Goal: Task Accomplishment & Management: Use online tool/utility

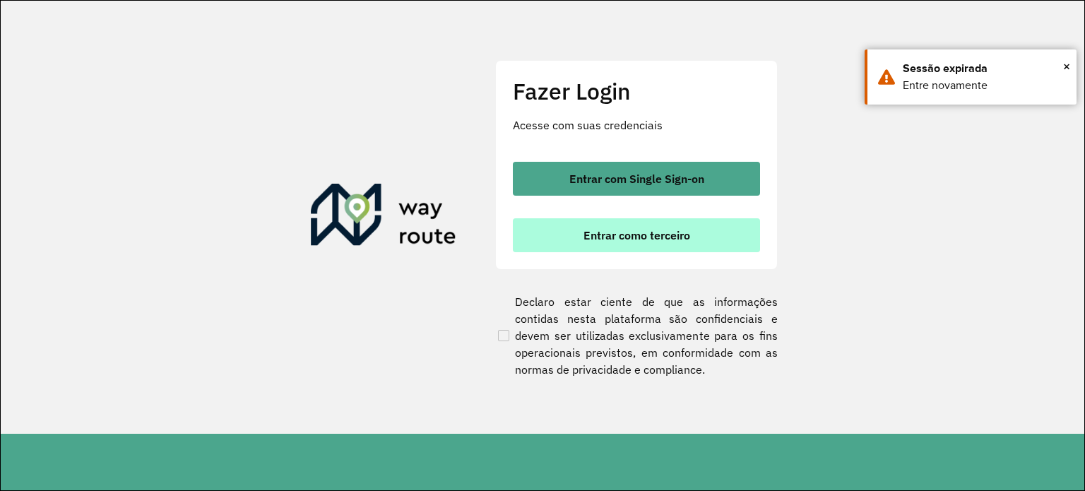
click at [600, 232] on span "Entrar como terceiro" at bounding box center [636, 235] width 107 height 11
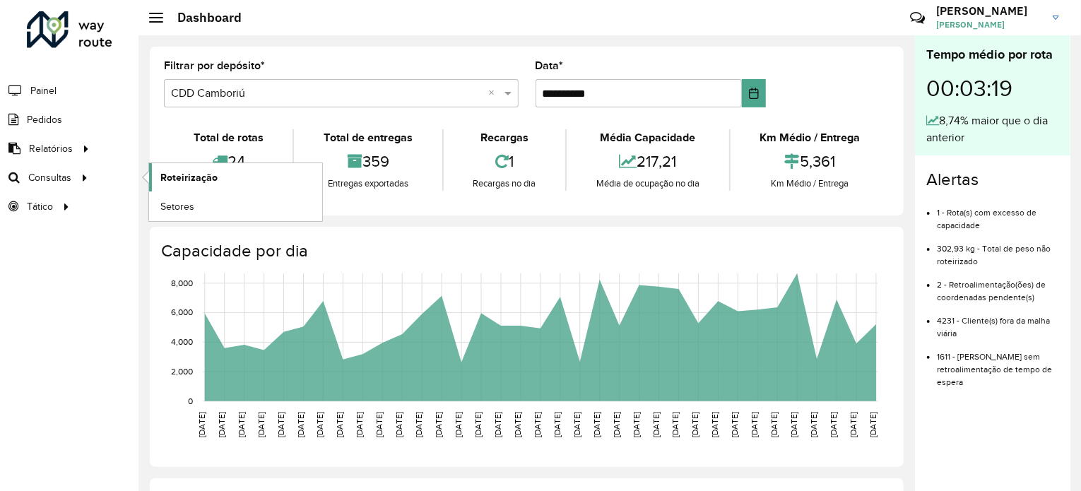
click at [193, 189] on link "Roteirização" at bounding box center [235, 177] width 173 height 28
click at [215, 179] on span "Roteirização" at bounding box center [188, 177] width 57 height 15
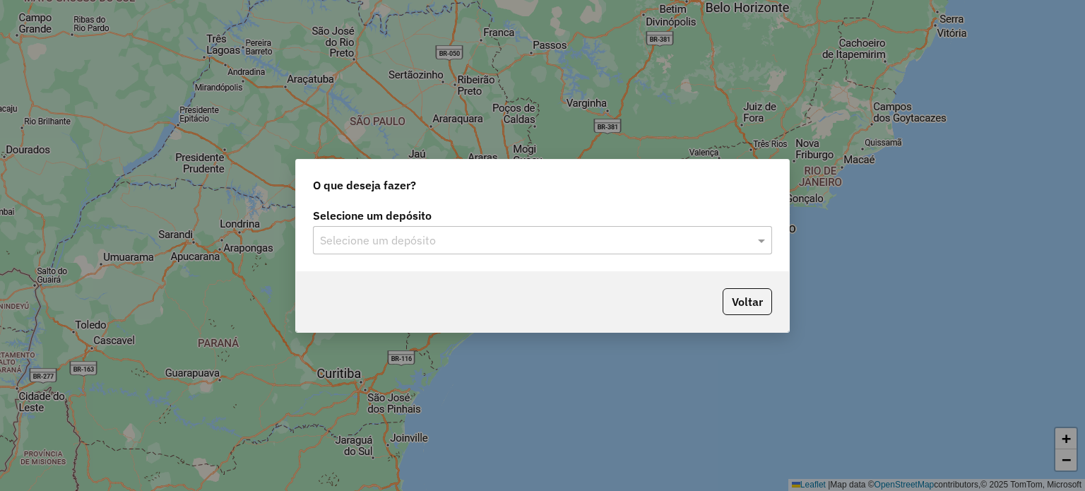
click at [384, 242] on input "text" at bounding box center [528, 240] width 417 height 17
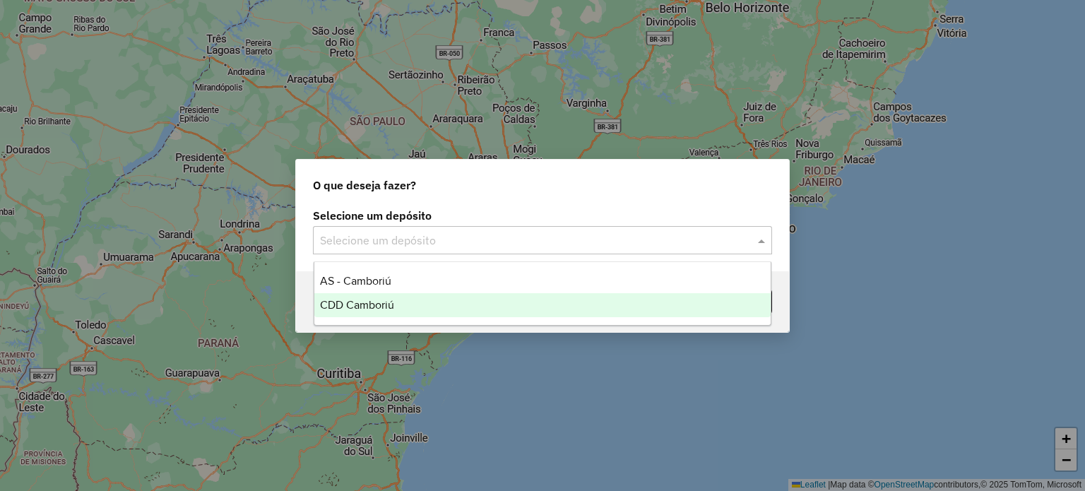
click at [357, 296] on div "CDD Camboriú" at bounding box center [542, 305] width 457 height 24
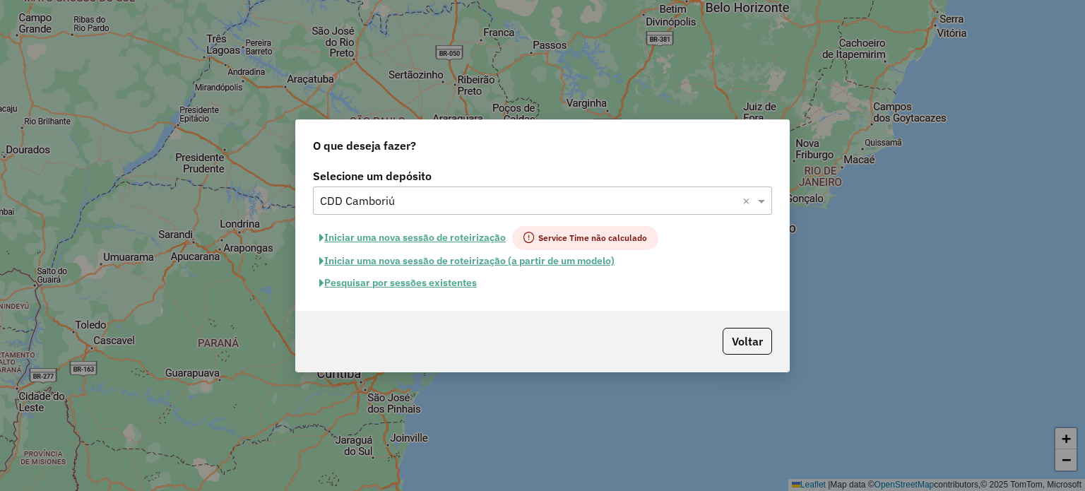
click at [425, 280] on button "Pesquisar por sessões existentes" at bounding box center [398, 283] width 170 height 22
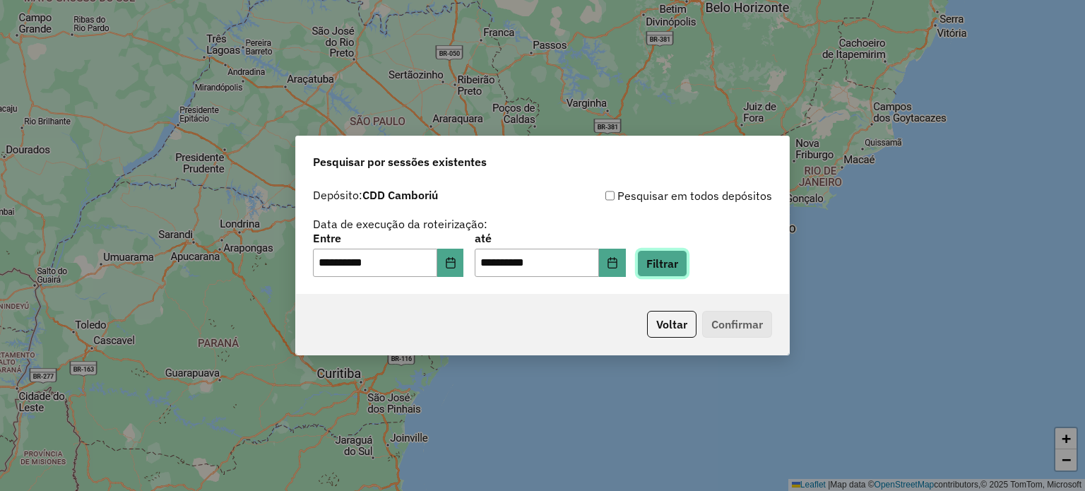
click at [665, 259] on button "Filtrar" at bounding box center [662, 263] width 50 height 27
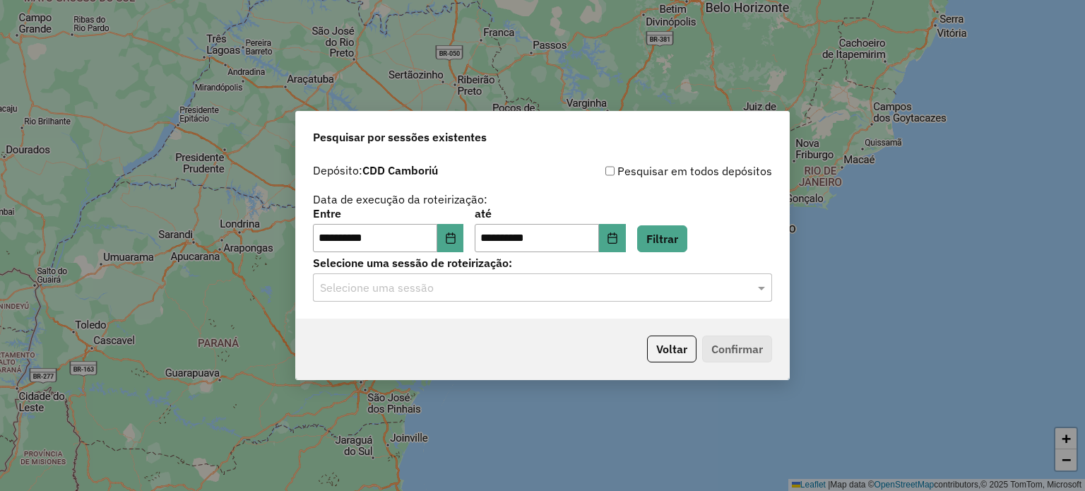
click at [513, 292] on input "text" at bounding box center [528, 288] width 417 height 17
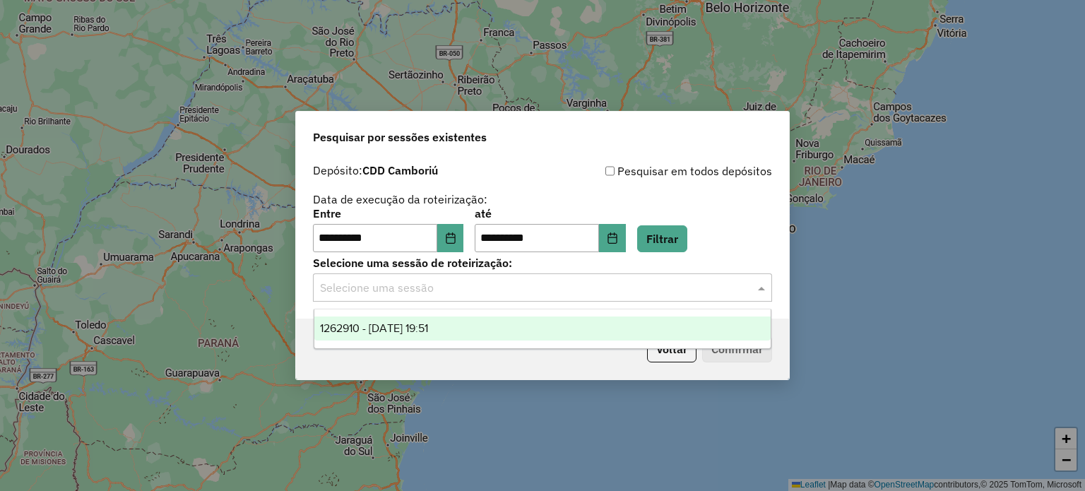
click at [403, 319] on div "1262910 - [DATE] 19:51" at bounding box center [542, 328] width 457 height 24
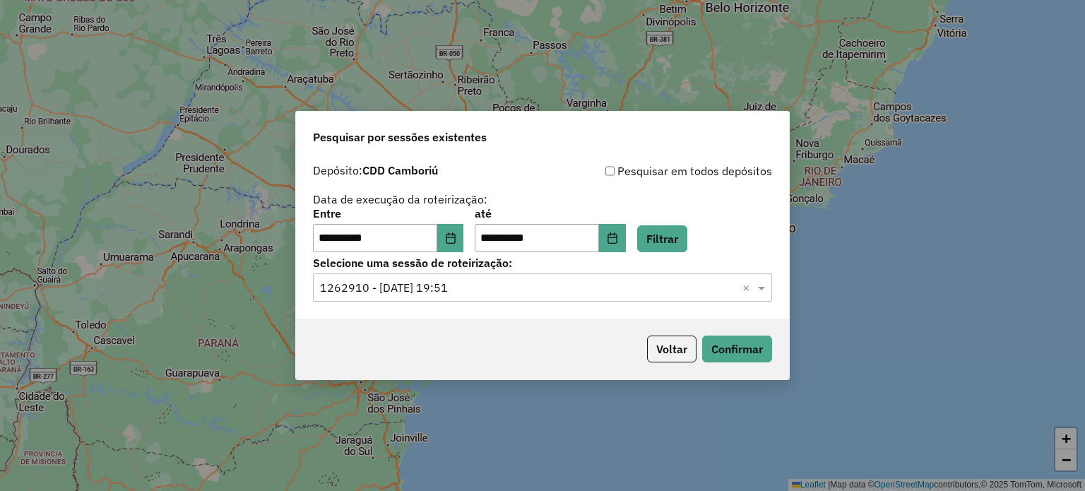
click at [595, 174] on div "Pesquisar em todos depósitos" at bounding box center [657, 170] width 230 height 17
click at [716, 347] on button "Confirmar" at bounding box center [737, 349] width 70 height 27
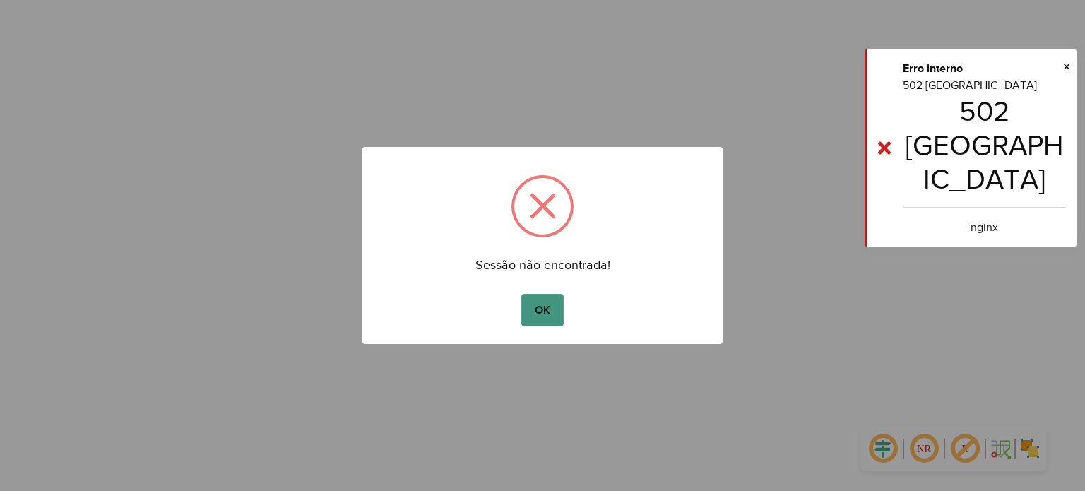
click at [537, 301] on button "OK" at bounding box center [542, 310] width 42 height 32
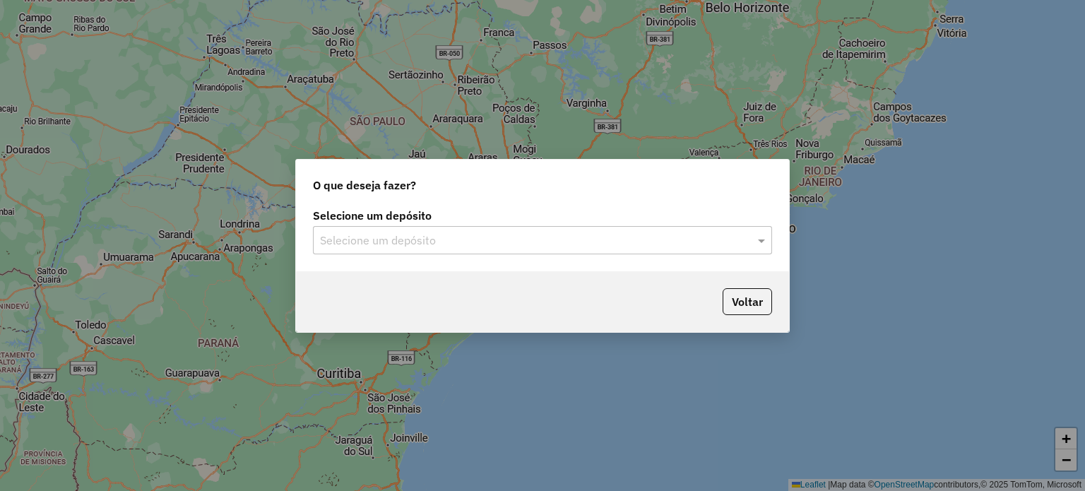
click at [477, 225] on div "Selecione um depósito Selecione um depósito" at bounding box center [542, 232] width 459 height 44
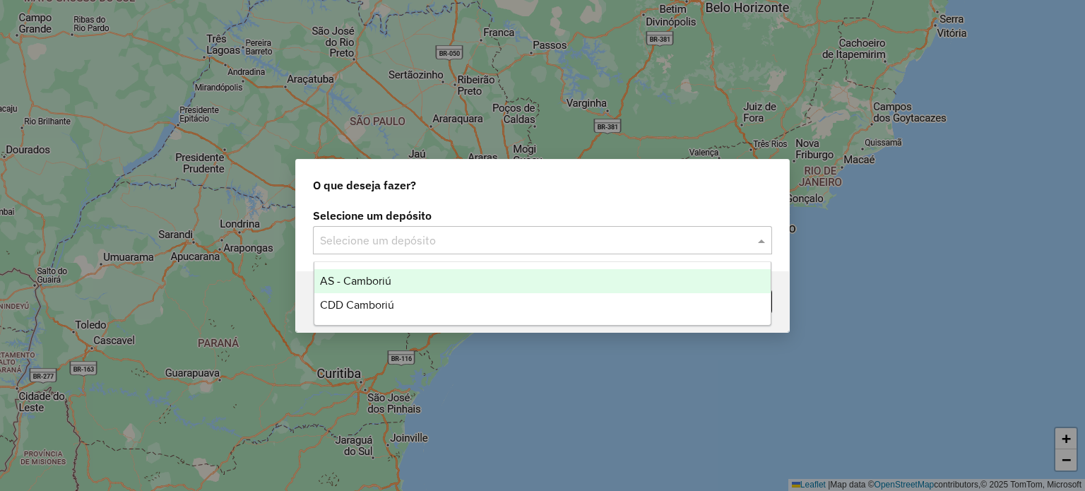
drag, startPoint x: 401, startPoint y: 242, endPoint x: 382, endPoint y: 251, distance: 21.2
click at [398, 242] on input "text" at bounding box center [528, 240] width 417 height 17
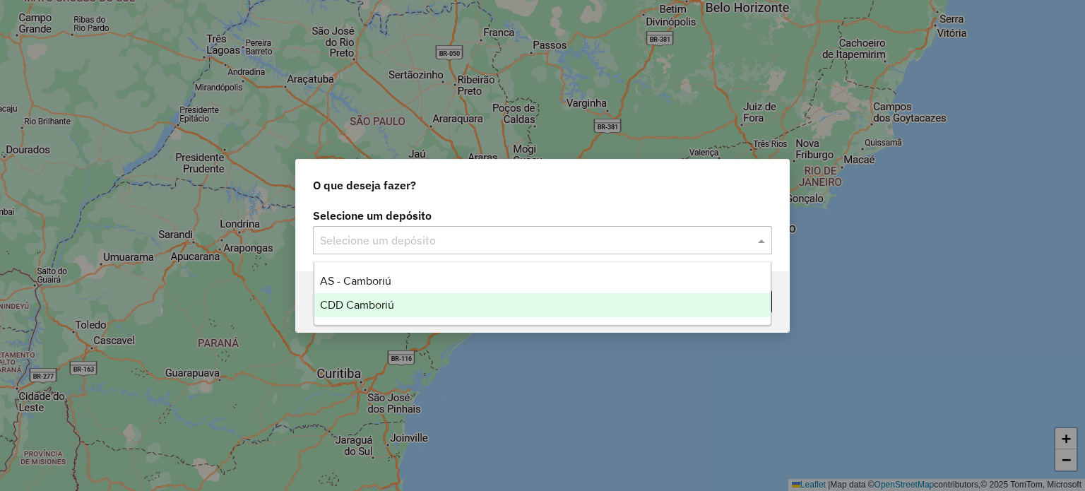
click at [374, 296] on div "CDD Camboriú" at bounding box center [542, 305] width 457 height 24
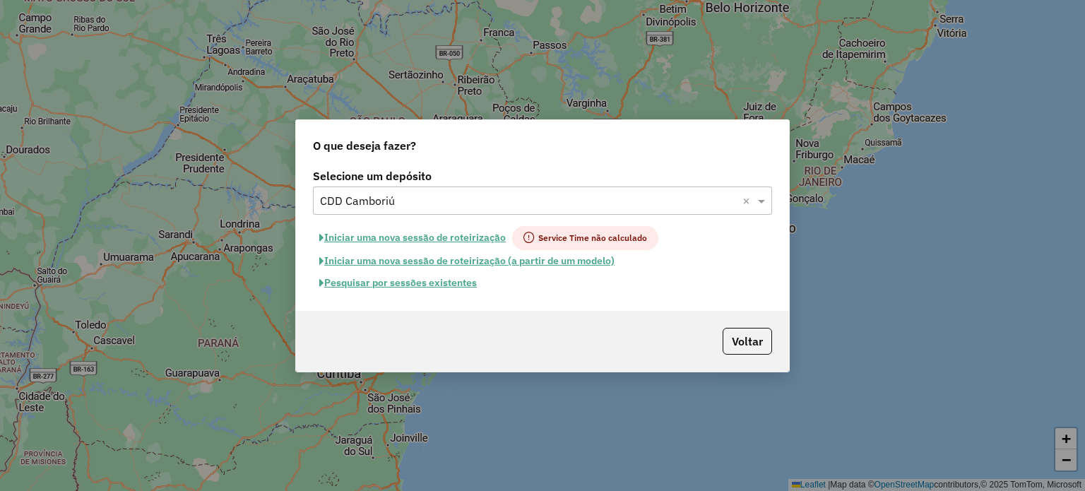
click at [438, 285] on button "Pesquisar por sessões existentes" at bounding box center [398, 283] width 170 height 22
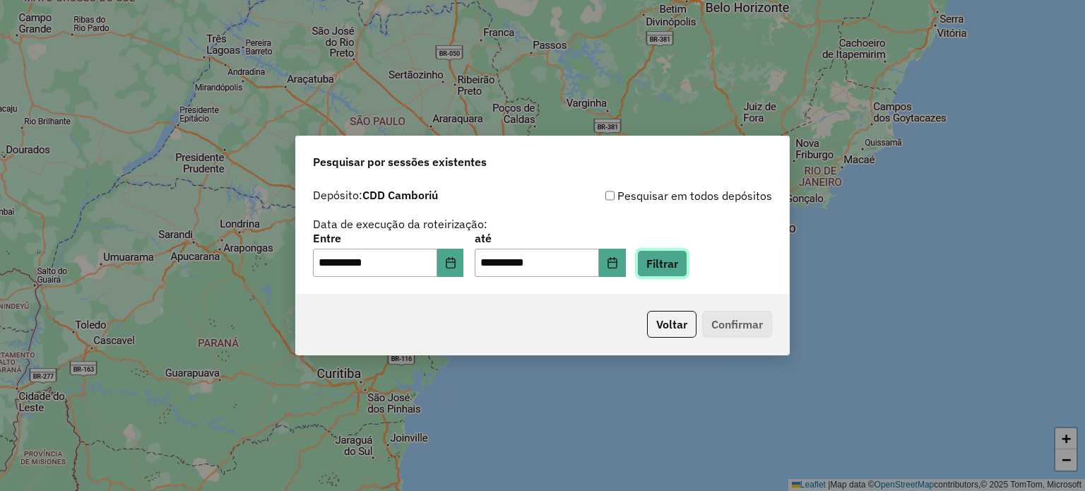
click at [687, 262] on button "Filtrar" at bounding box center [662, 263] width 50 height 27
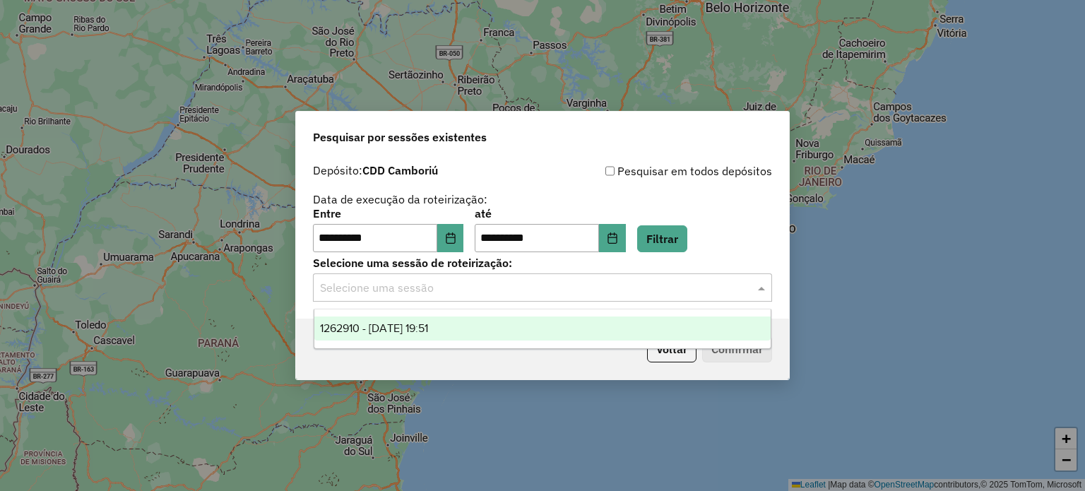
click at [418, 280] on input "text" at bounding box center [528, 288] width 417 height 17
click at [392, 330] on span "1262910 - 10/09/2025 19:51" at bounding box center [374, 328] width 108 height 12
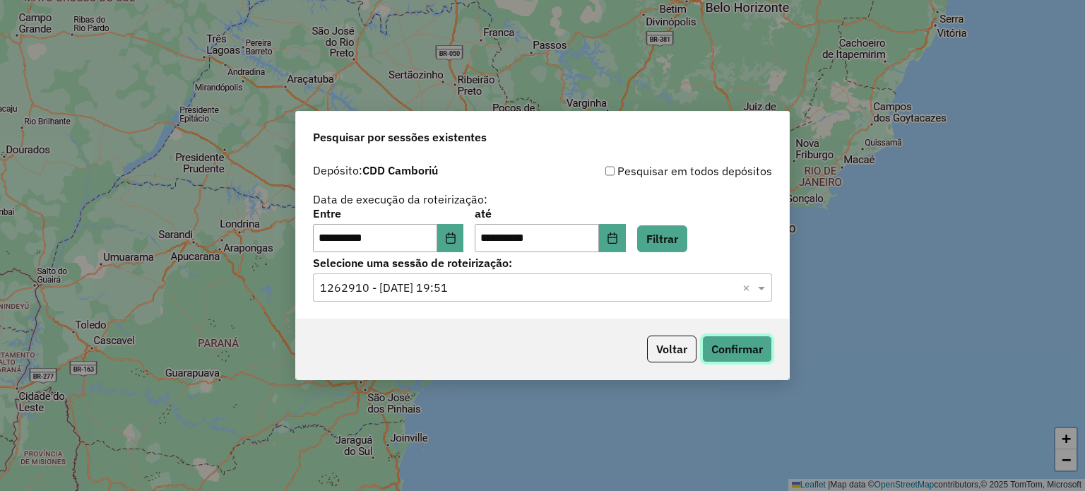
click at [749, 347] on button "Confirmar" at bounding box center [737, 349] width 70 height 27
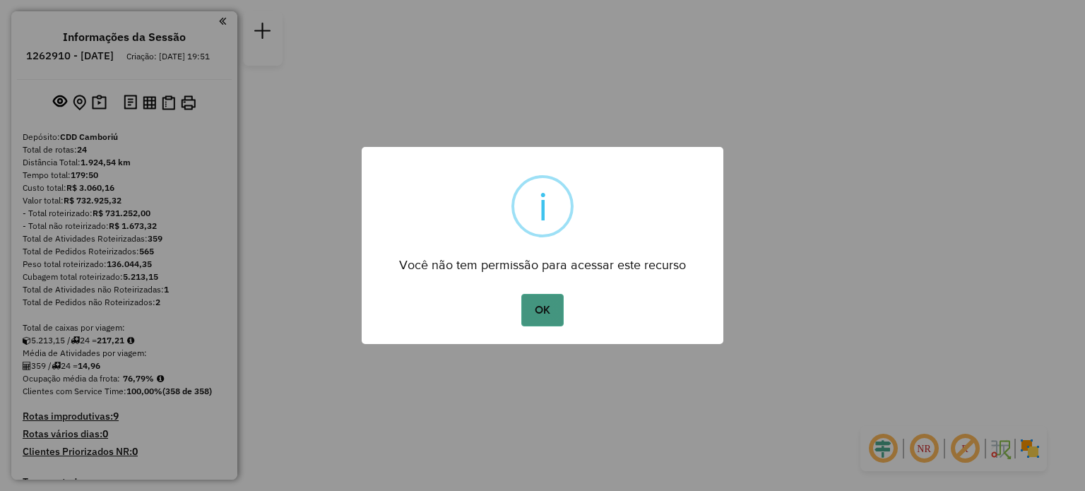
click at [546, 309] on button "OK" at bounding box center [542, 310] width 42 height 32
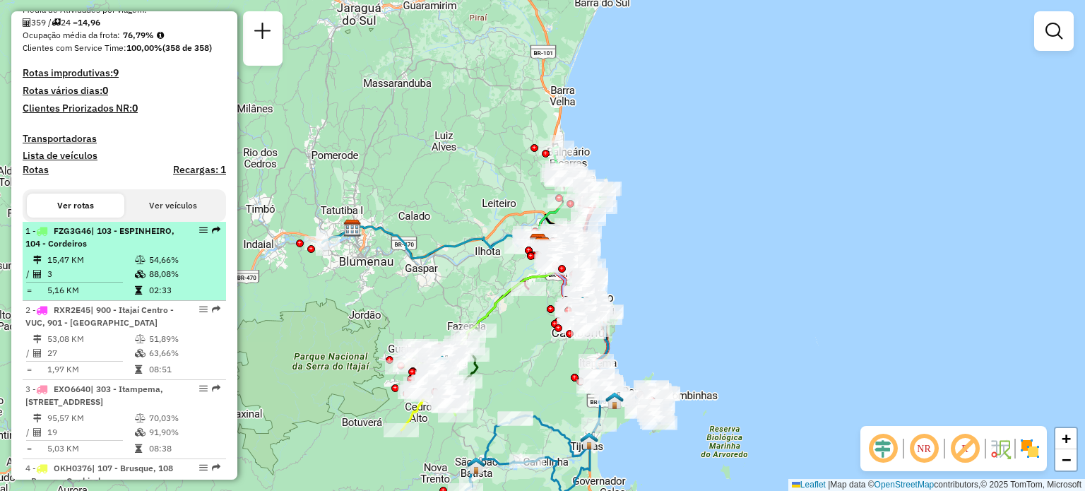
scroll to position [353, 0]
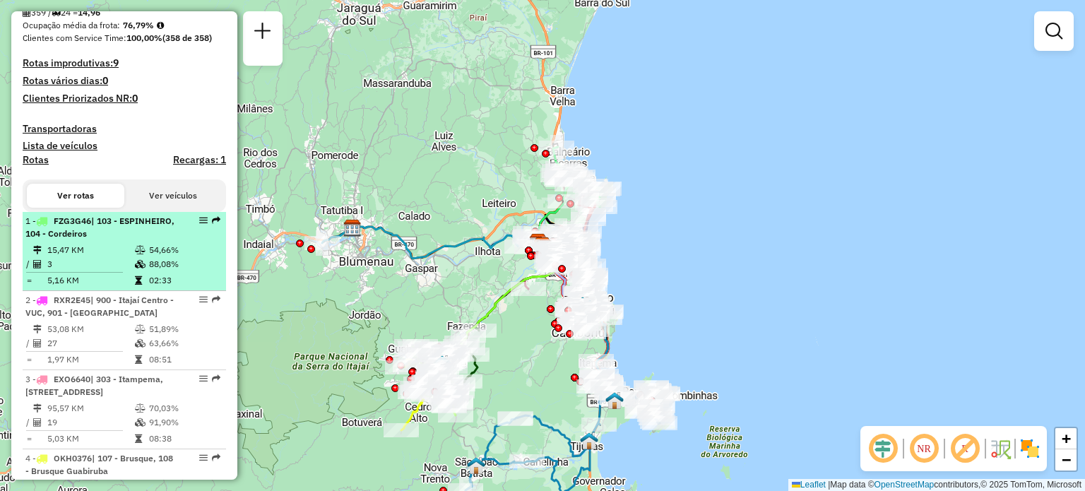
click at [77, 226] on span "FZG3G46" at bounding box center [72, 220] width 37 height 11
select select "**********"
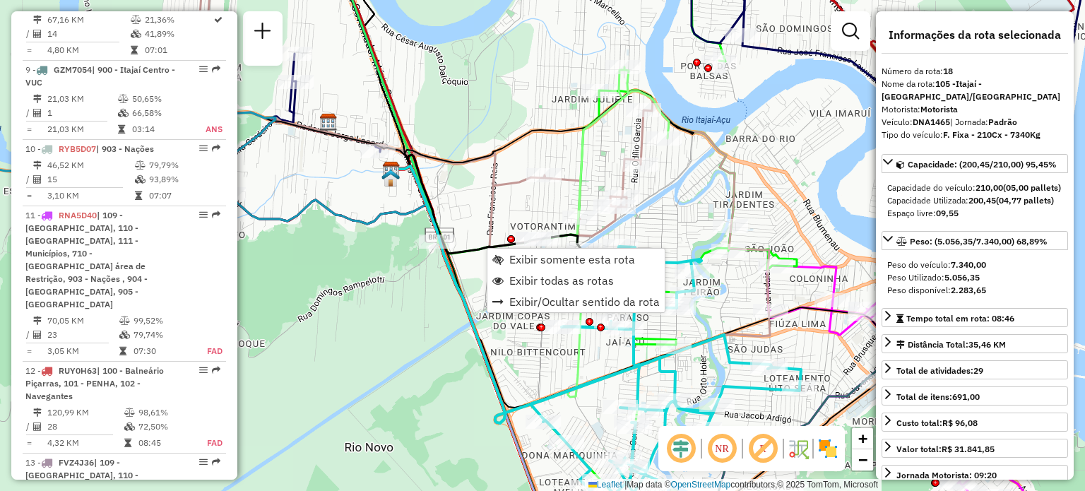
scroll to position [1998, 0]
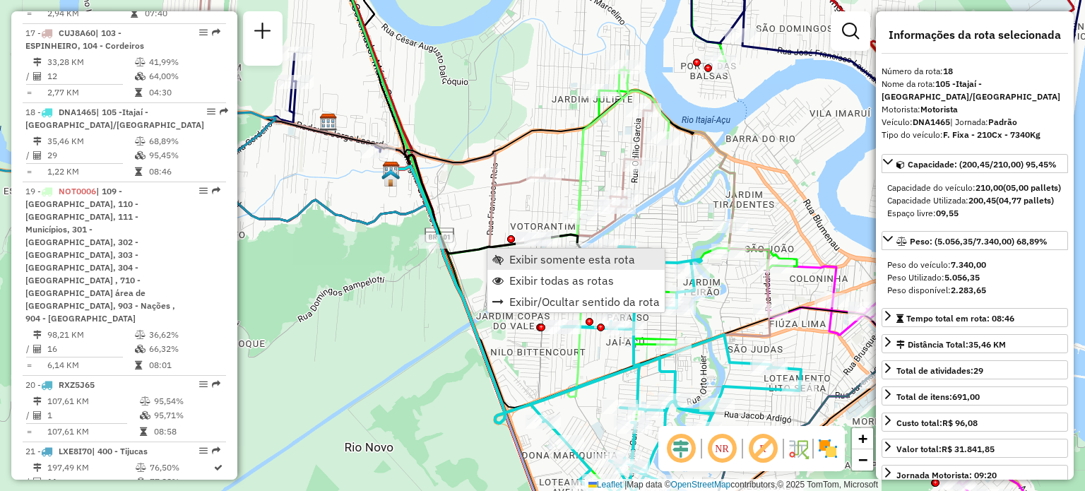
click at [523, 256] on span "Exibir somente esta rota" at bounding box center [572, 259] width 126 height 11
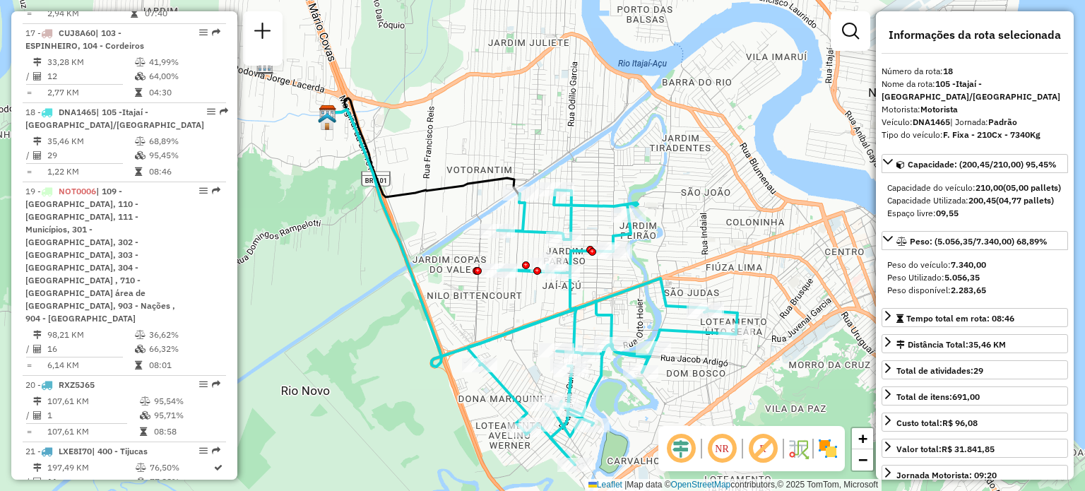
drag, startPoint x: 538, startPoint y: 95, endPoint x: 527, endPoint y: 132, distance: 38.9
click at [527, 132] on div "Janela de atendimento Grade de atendimento Capacidade Transportadoras Veículos …" at bounding box center [542, 245] width 1085 height 491
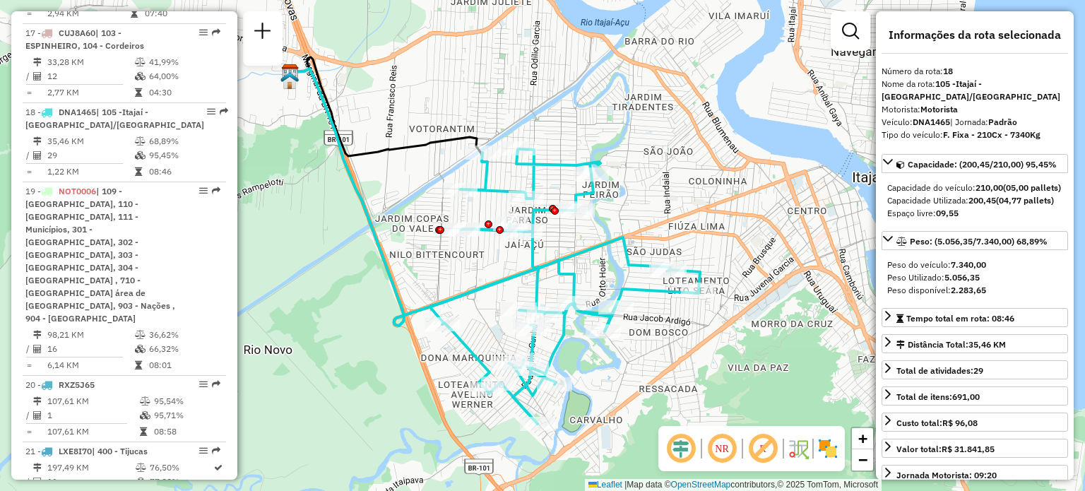
drag, startPoint x: 674, startPoint y: 172, endPoint x: 641, endPoint y: 140, distance: 46.0
click at [641, 140] on div "Janela de atendimento Grade de atendimento Capacidade Transportadoras Veículos …" at bounding box center [542, 245] width 1085 height 491
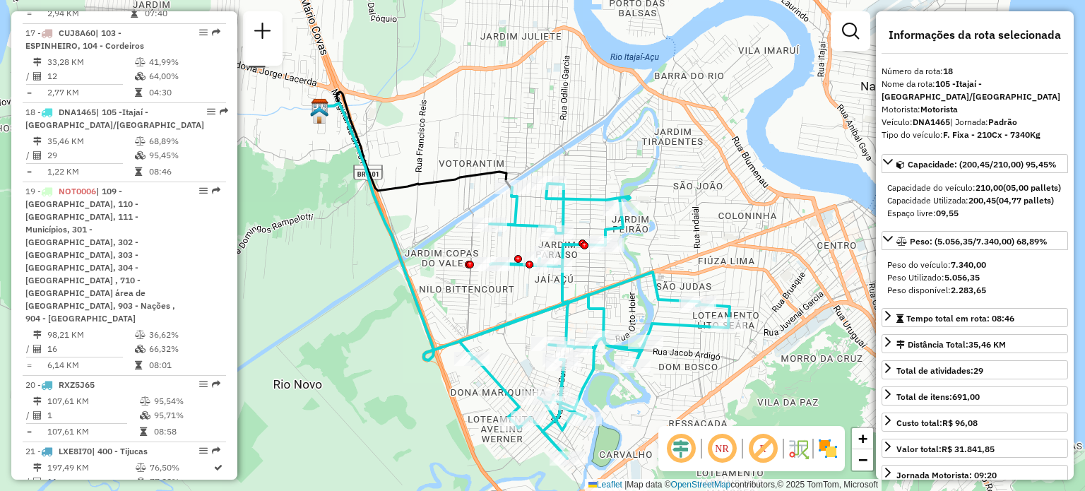
drag, startPoint x: 659, startPoint y: 124, endPoint x: 684, endPoint y: 153, distance: 38.1
click at [684, 153] on div "Janela de atendimento Grade de atendimento Capacidade Transportadoras Veículos …" at bounding box center [542, 245] width 1085 height 491
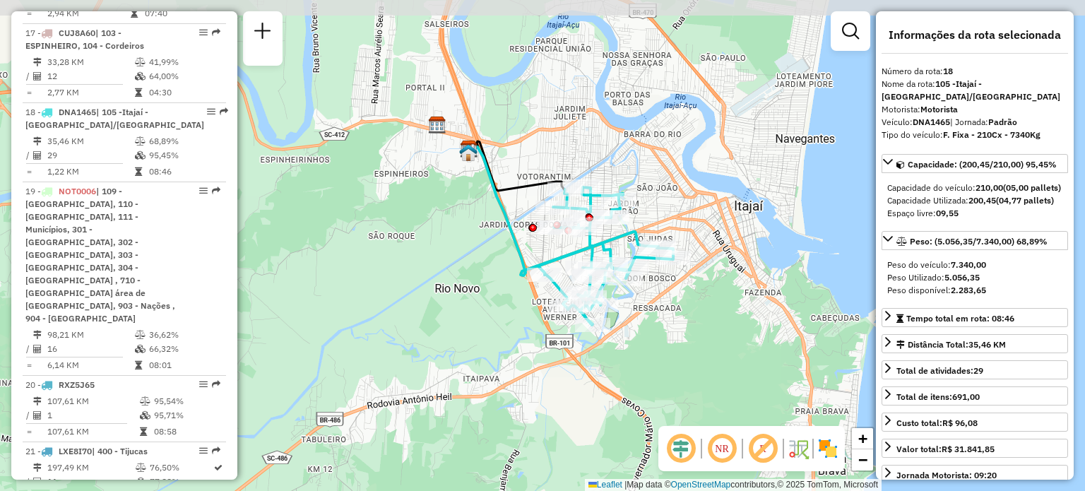
drag, startPoint x: 675, startPoint y: 149, endPoint x: 641, endPoint y: 169, distance: 38.6
click at [641, 169] on div "Janela de atendimento Grade de atendimento Capacidade Transportadoras Veículos …" at bounding box center [542, 245] width 1085 height 491
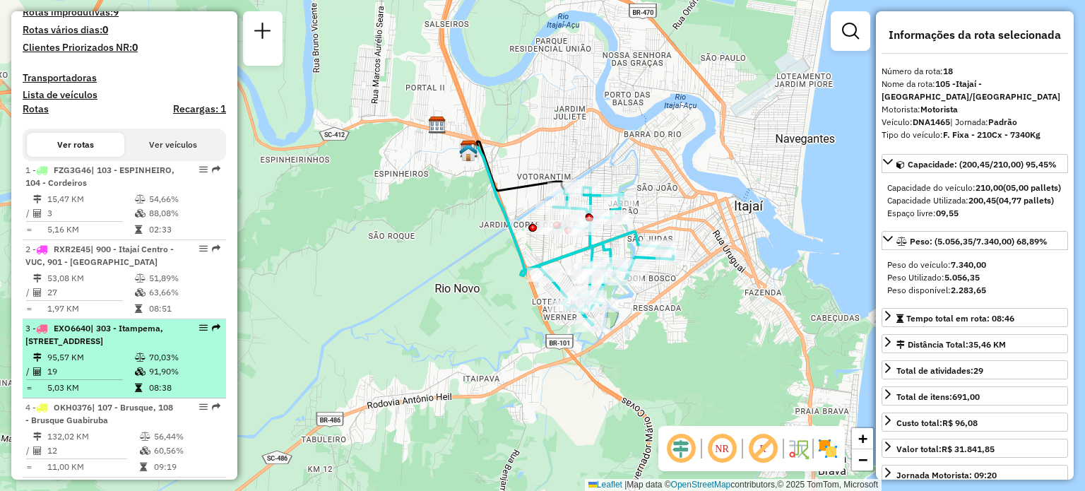
scroll to position [232, 0]
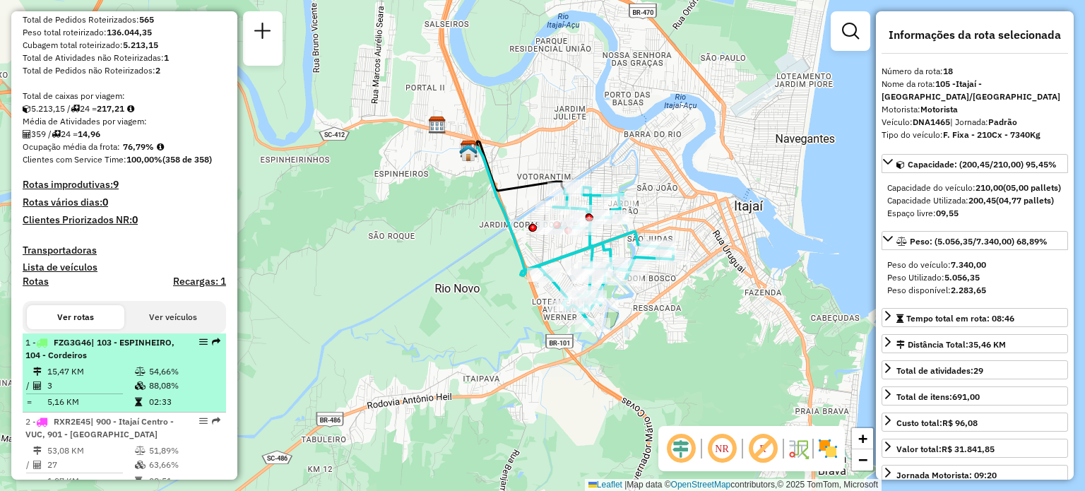
click at [86, 377] on td "15,47 KM" at bounding box center [91, 371] width 88 height 14
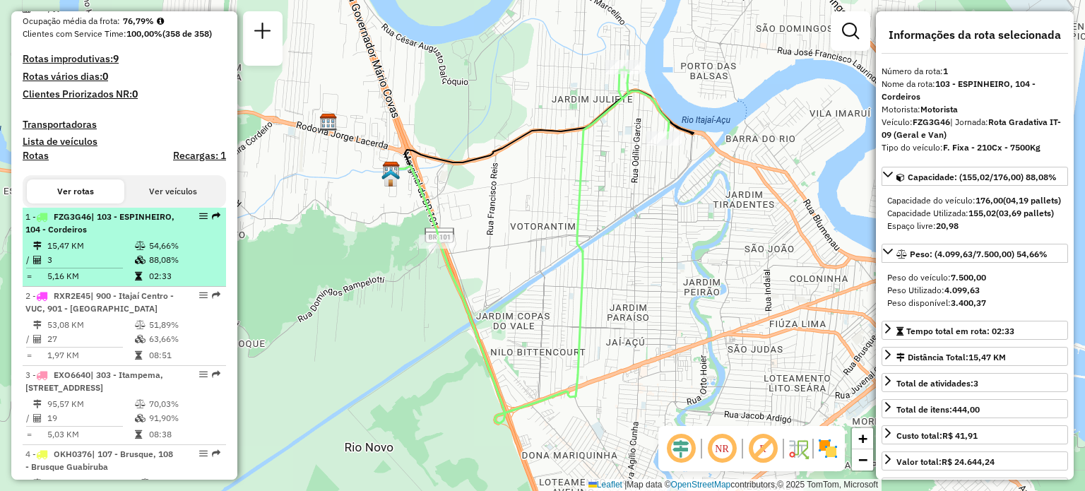
scroll to position [373, 0]
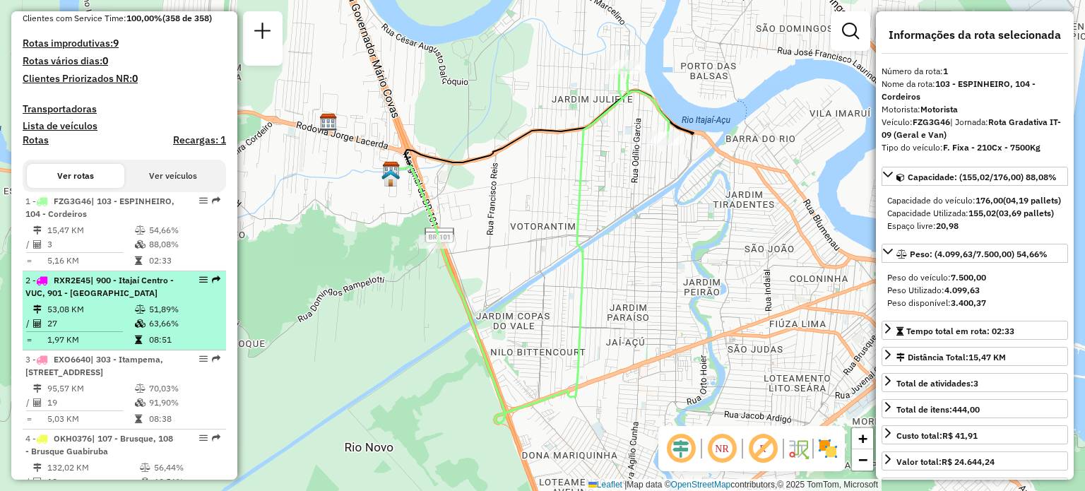
click at [102, 331] on td "27" at bounding box center [91, 323] width 88 height 14
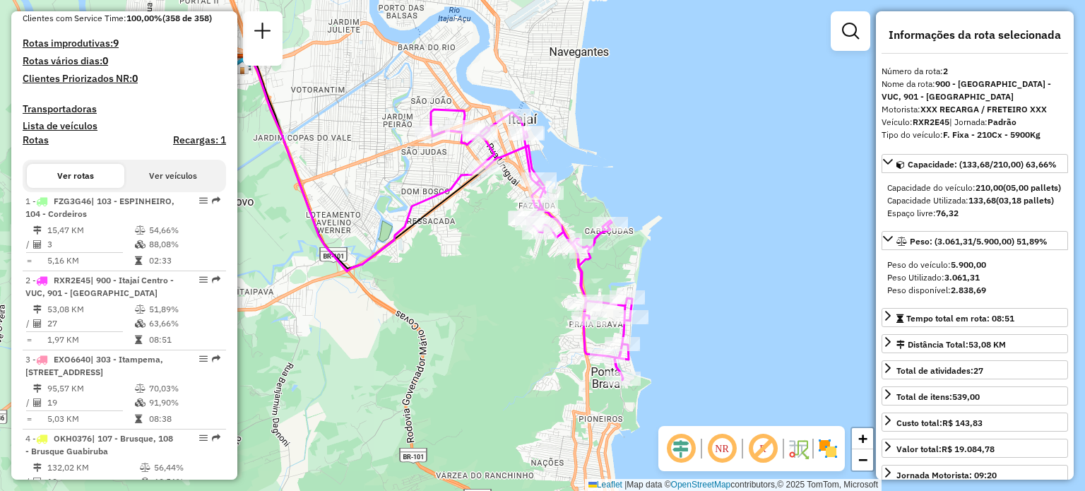
drag, startPoint x: 513, startPoint y: 241, endPoint x: 465, endPoint y: 237, distance: 47.5
click at [465, 237] on div "Janela de atendimento Grade de atendimento Capacidade Transportadoras Veículos …" at bounding box center [542, 245] width 1085 height 491
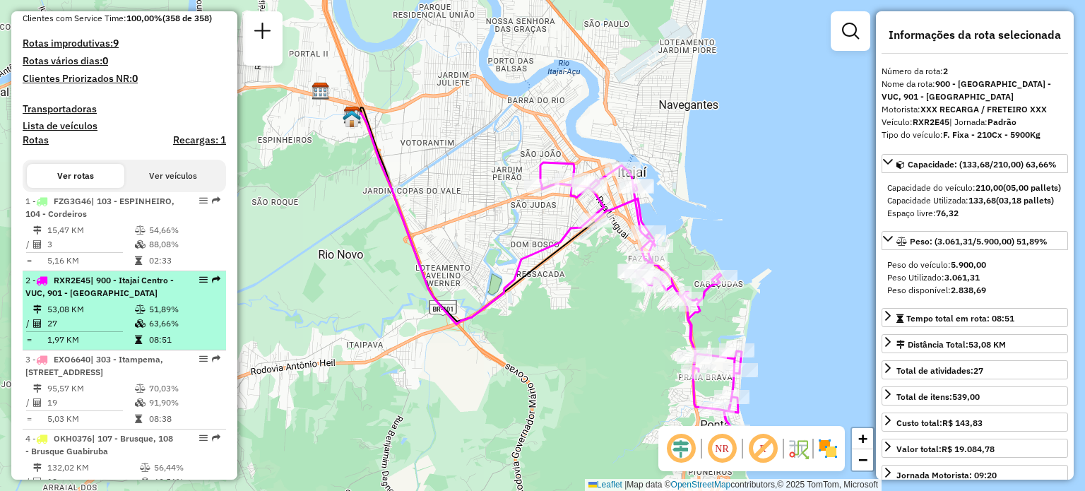
scroll to position [444, 0]
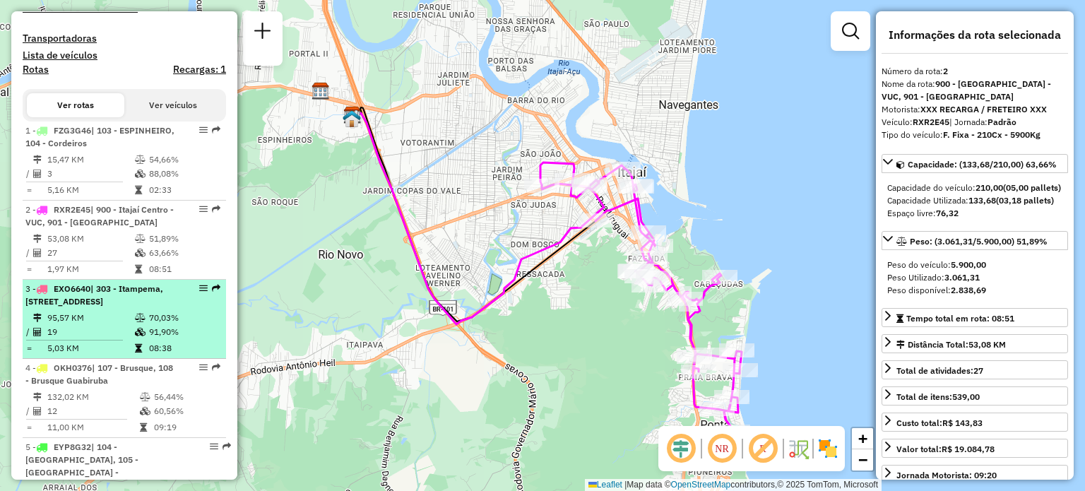
click at [94, 307] on span "| 303 - Itampema, [STREET_ADDRESS]" at bounding box center [94, 294] width 138 height 23
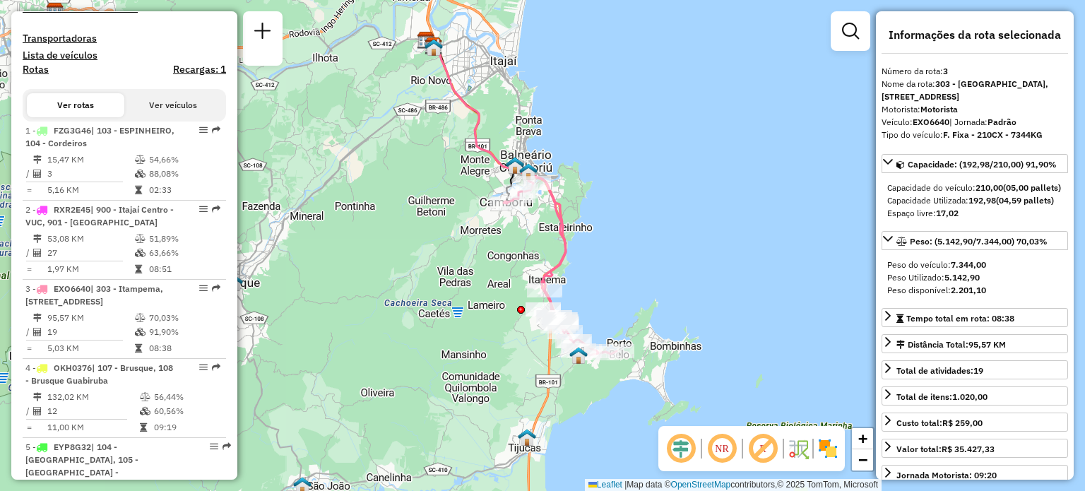
drag, startPoint x: 560, startPoint y: 307, endPoint x: 506, endPoint y: 235, distance: 90.3
click at [506, 235] on icon at bounding box center [560, 264] width 113 height 181
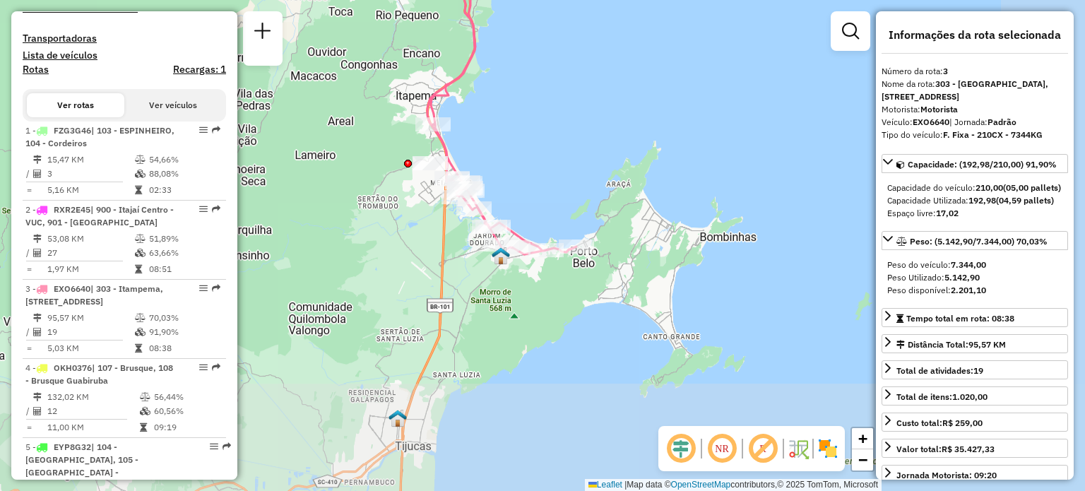
click at [596, 182] on div "Janela de atendimento Grade de atendimento Capacidade Transportadoras Veículos …" at bounding box center [542, 245] width 1085 height 491
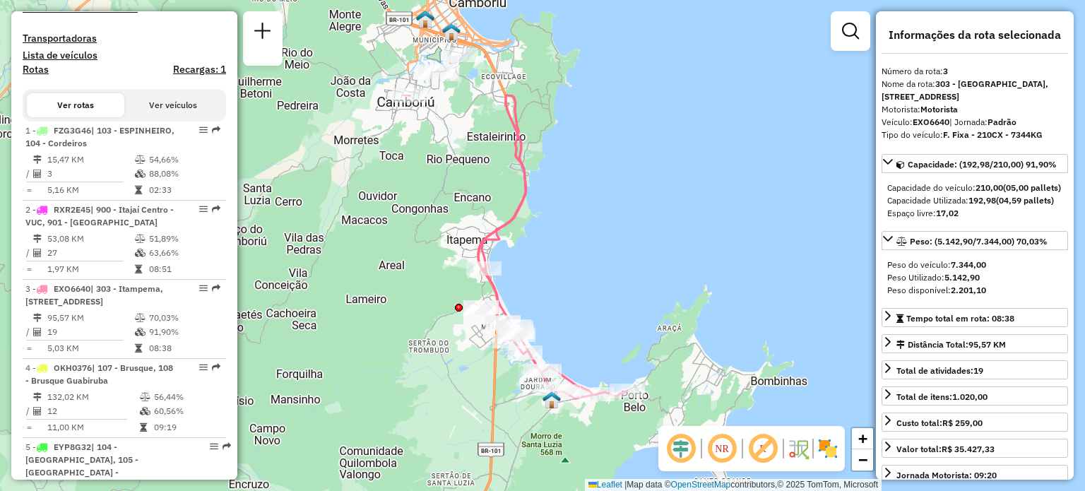
drag, startPoint x: 528, startPoint y: 143, endPoint x: 591, endPoint y: 359, distance: 225.1
click at [591, 360] on div "Janela de atendimento Grade de atendimento Capacidade Transportadoras Veículos …" at bounding box center [542, 245] width 1085 height 491
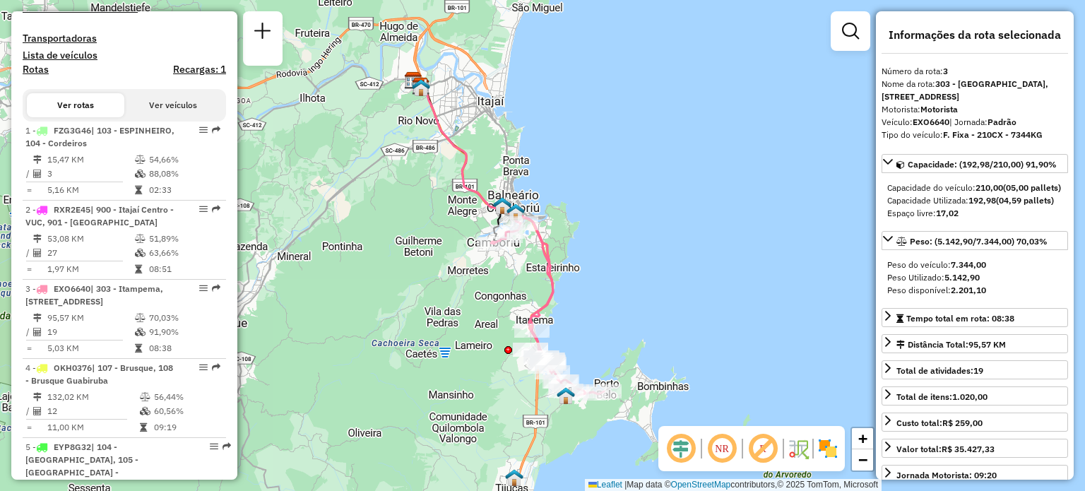
click at [650, 251] on div "Janela de atendimento Grade de atendimento Capacidade Transportadoras Veículos …" at bounding box center [542, 245] width 1085 height 491
click at [823, 456] on img at bounding box center [828, 448] width 23 height 23
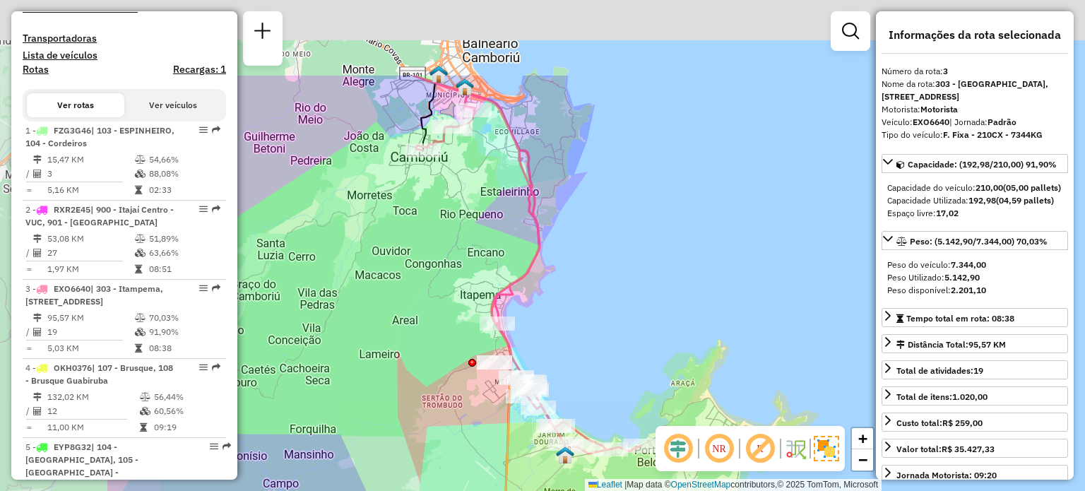
drag, startPoint x: 379, startPoint y: 257, endPoint x: 592, endPoint y: 379, distance: 245.8
click at [592, 379] on div "Janela de atendimento Grade de atendimento Capacidade Transportadoras Veículos …" at bounding box center [542, 245] width 1085 height 491
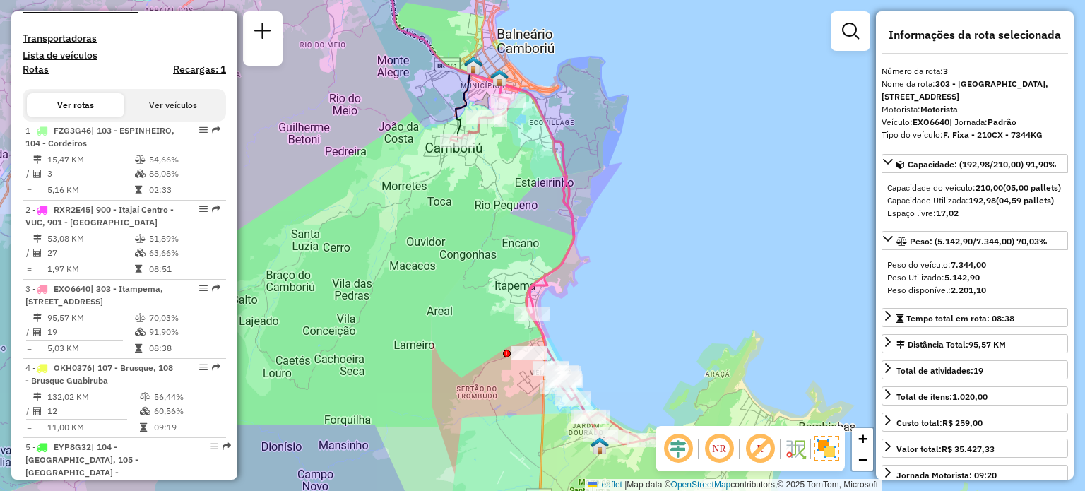
drag, startPoint x: 569, startPoint y: 304, endPoint x: 570, endPoint y: 409, distance: 104.5
click at [570, 409] on div "Janela de atendimento Grade de atendimento Capacidade Transportadoras Veículos …" at bounding box center [542, 245] width 1085 height 491
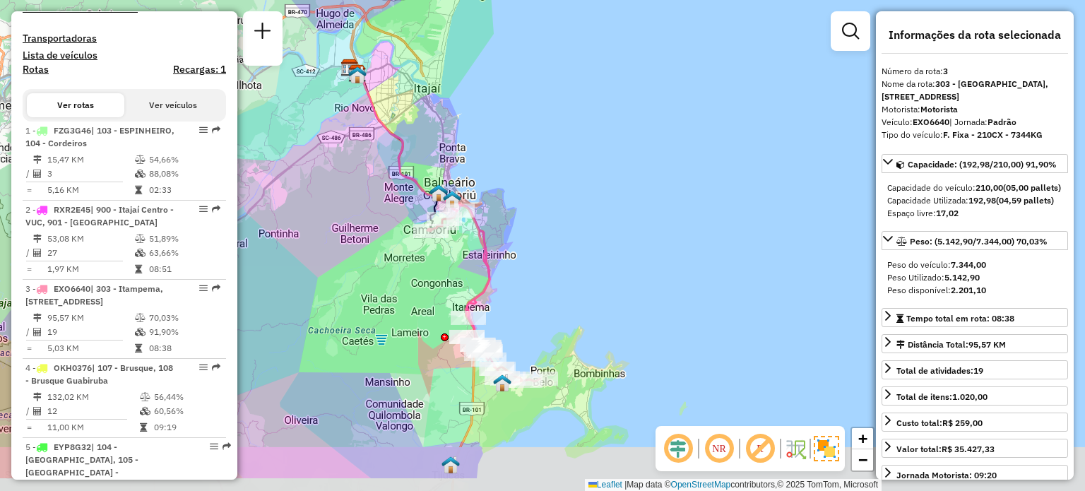
drag, startPoint x: 534, startPoint y: 361, endPoint x: 446, endPoint y: 292, distance: 111.2
click at [451, 299] on div "Janela de atendimento Grade de atendimento Capacidade Transportadoras Veículos …" at bounding box center [542, 245] width 1085 height 491
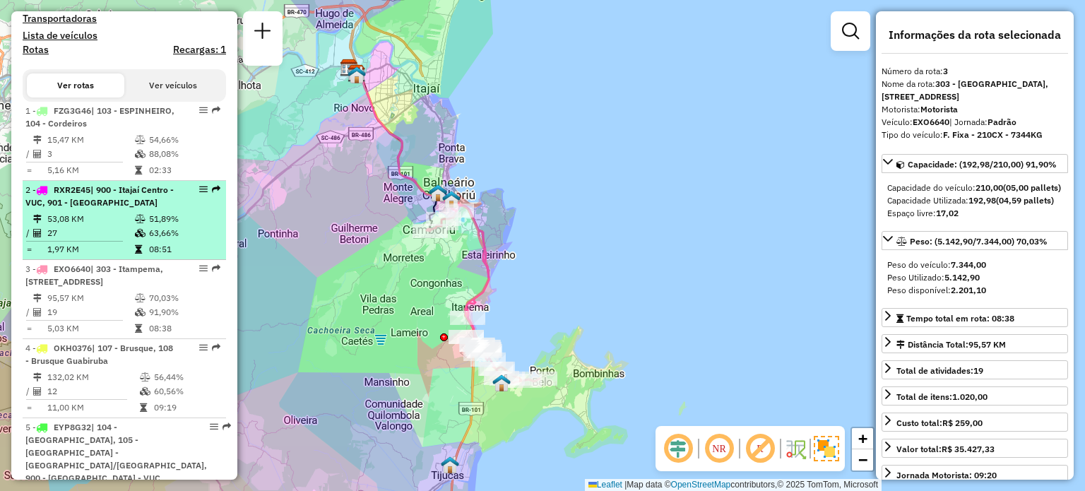
scroll to position [514, 0]
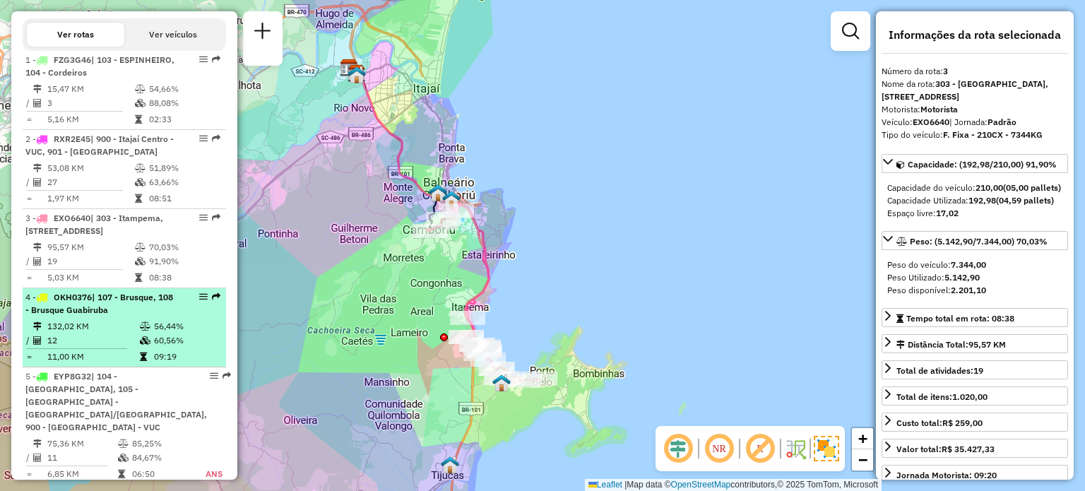
click at [119, 333] on td "132,02 KM" at bounding box center [93, 326] width 93 height 14
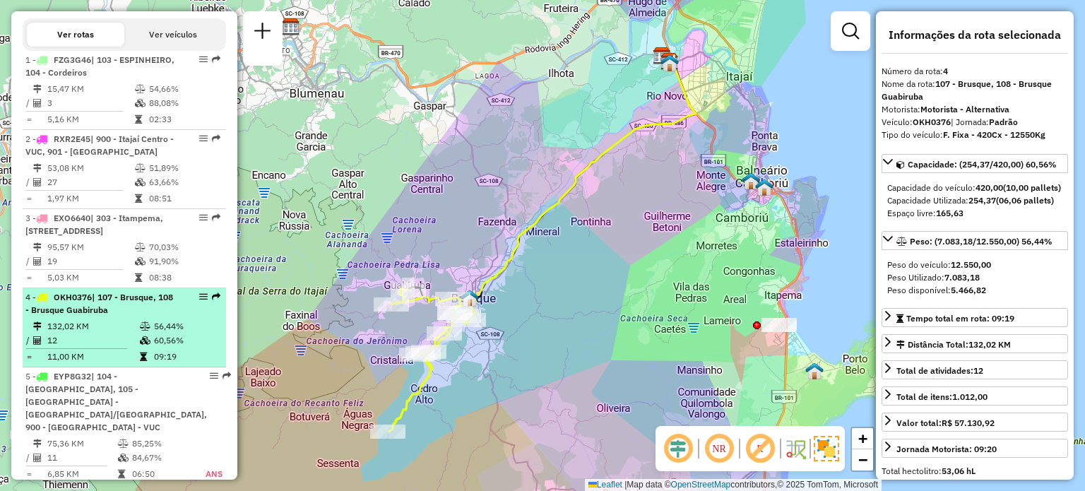
scroll to position [585, 0]
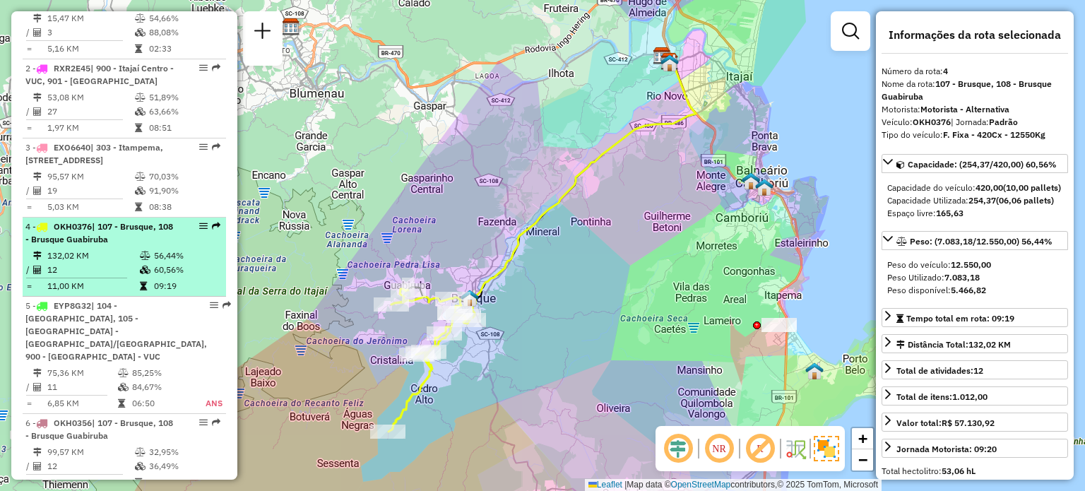
click at [119, 334] on span "| 104 - [GEOGRAPHIC_DATA], 105 -[GEOGRAPHIC_DATA] - [GEOGRAPHIC_DATA]/[GEOGRAPH…" at bounding box center [116, 330] width 182 height 61
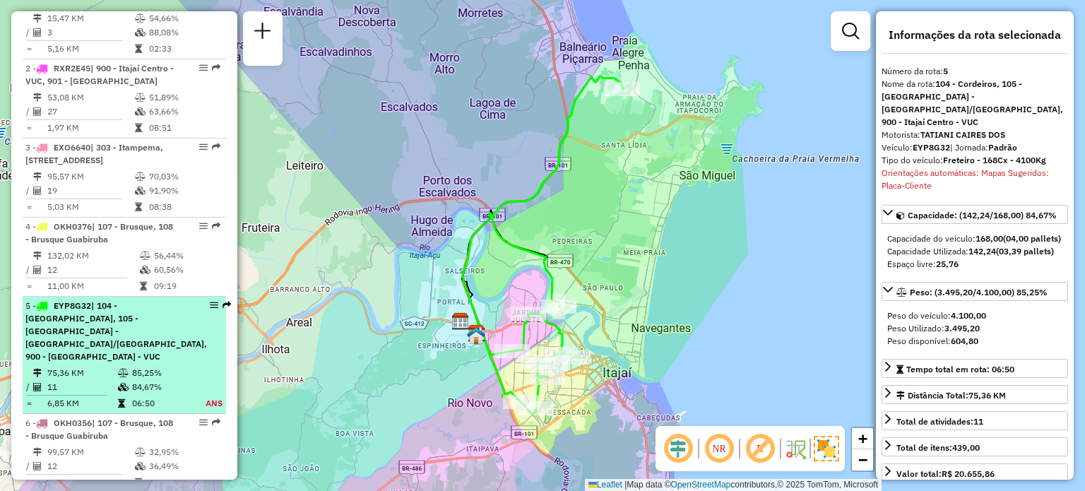
scroll to position [655, 0]
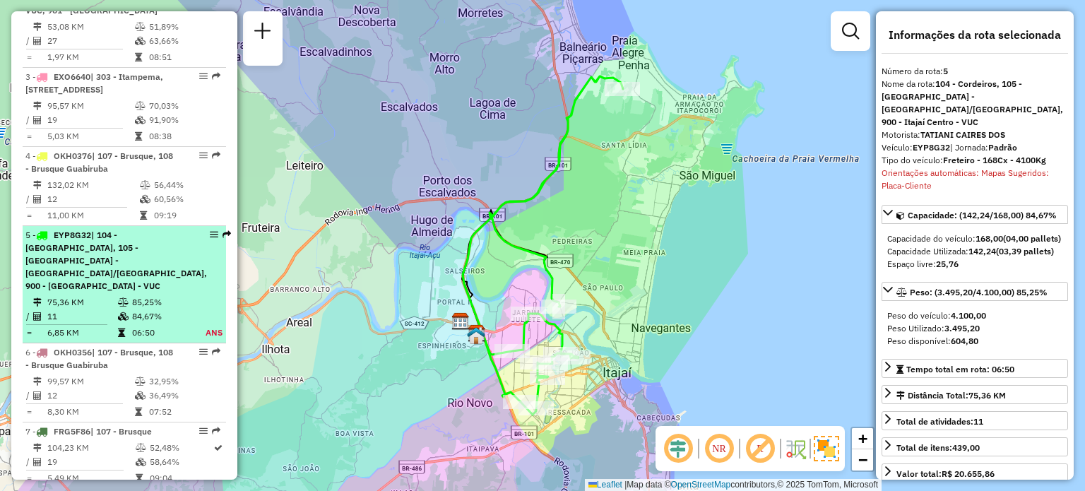
click at [121, 343] on li "6 - OKH0356 | 107 - Brusque, 108 - Brusque Guabiruba 99,57 KM 32,95% / 12 36,49…" at bounding box center [124, 382] width 203 height 79
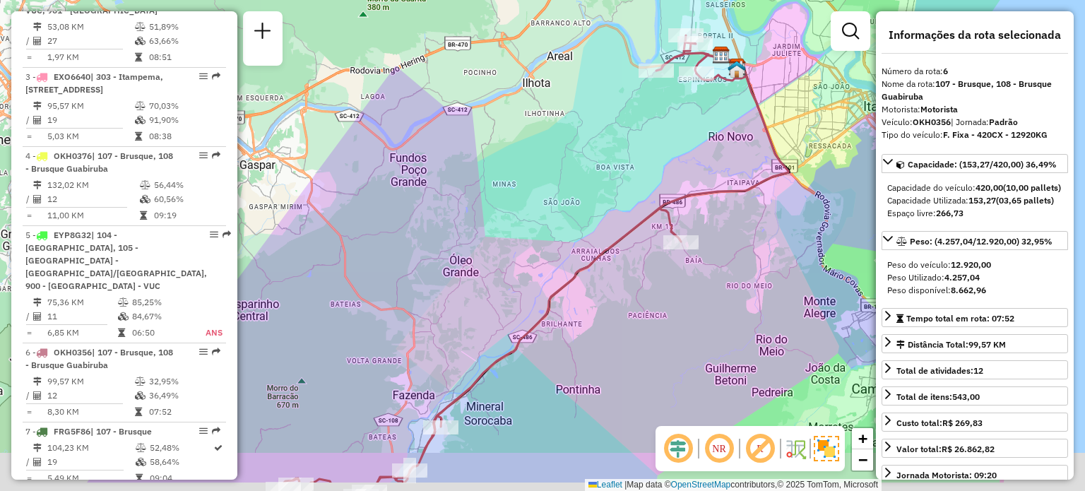
click at [568, 169] on div "Janela de atendimento Grade de atendimento Capacidade Transportadoras Veículos …" at bounding box center [542, 245] width 1085 height 491
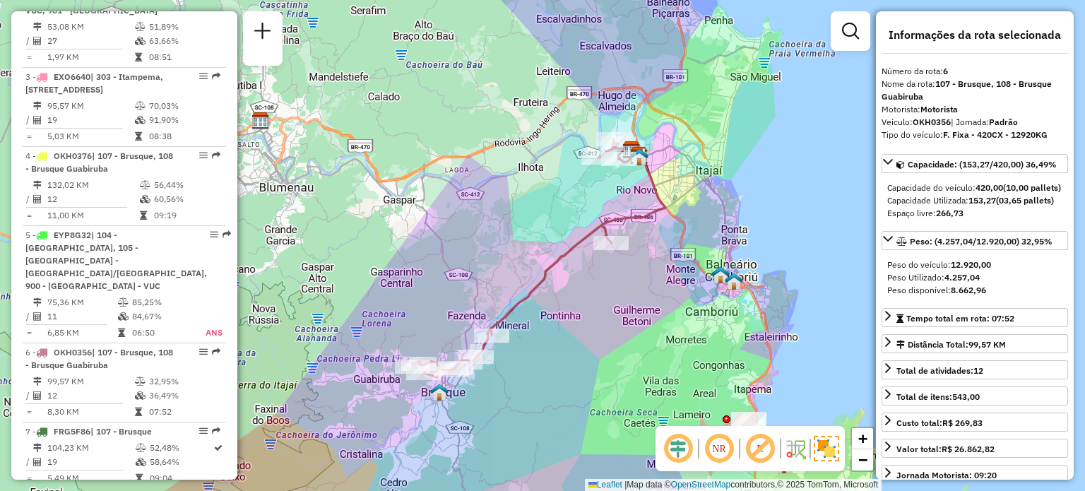
drag, startPoint x: 547, startPoint y: 172, endPoint x: 537, endPoint y: 204, distance: 34.2
click at [537, 204] on div "Janela de atendimento Grade de atendimento Capacidade Transportadoras Veículos …" at bounding box center [542, 245] width 1085 height 491
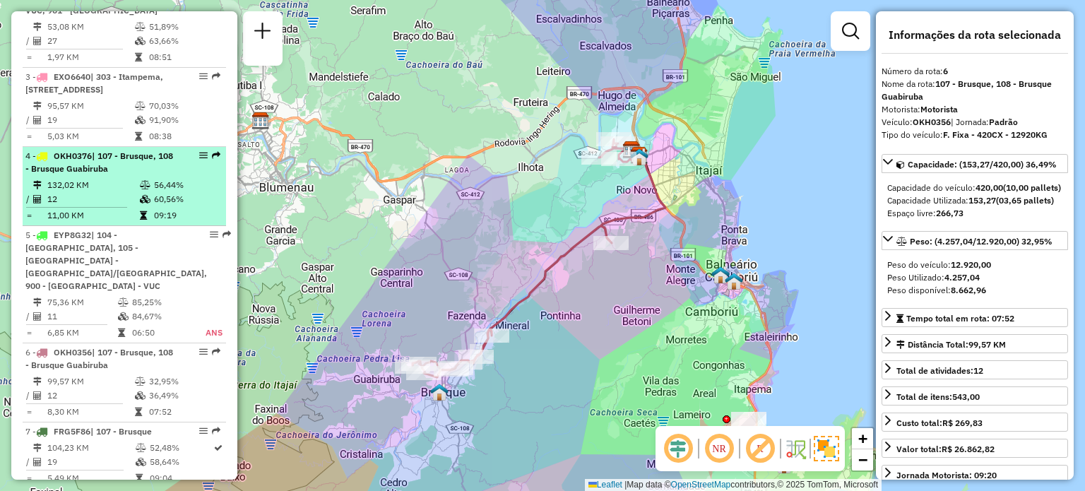
click at [96, 163] on span "| 107 - Brusque, 108 - Brusque Guabiruba" at bounding box center [99, 161] width 148 height 23
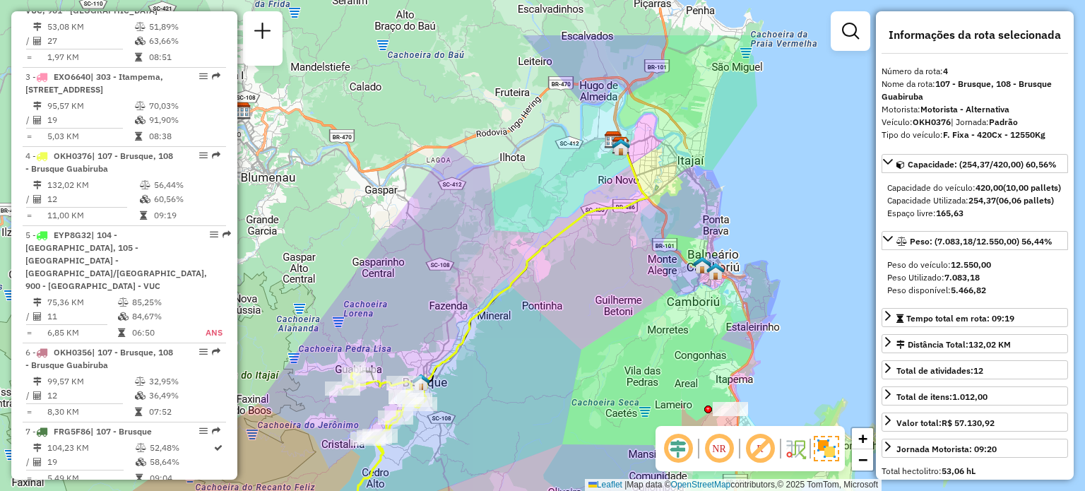
drag, startPoint x: 559, startPoint y: 107, endPoint x: 511, endPoint y: 190, distance: 96.2
click at [511, 190] on div "Janela de atendimento Grade de atendimento Capacidade Transportadoras Veículos …" at bounding box center [542, 245] width 1085 height 491
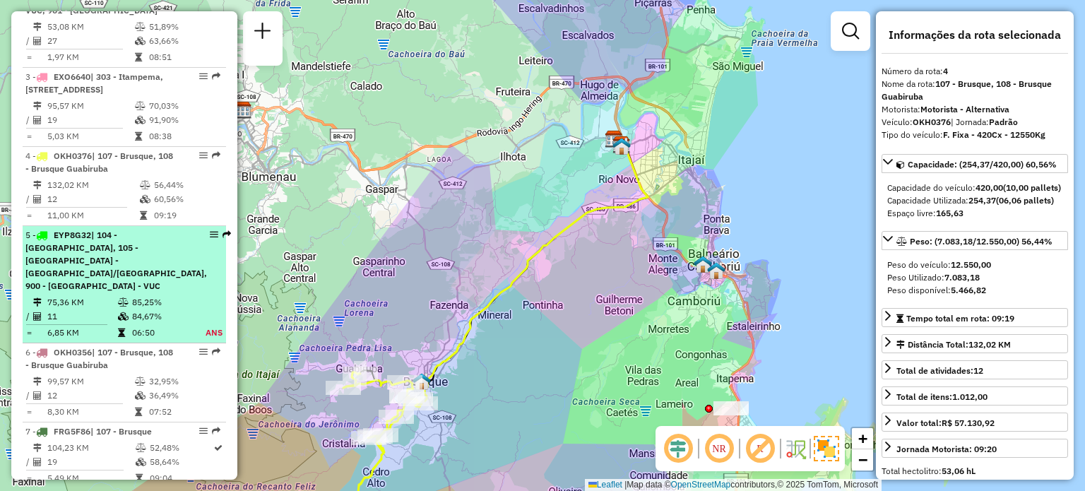
click at [100, 273] on span "| 104 - [GEOGRAPHIC_DATA], 105 -[GEOGRAPHIC_DATA] - [GEOGRAPHIC_DATA]/[GEOGRAPH…" at bounding box center [116, 260] width 182 height 61
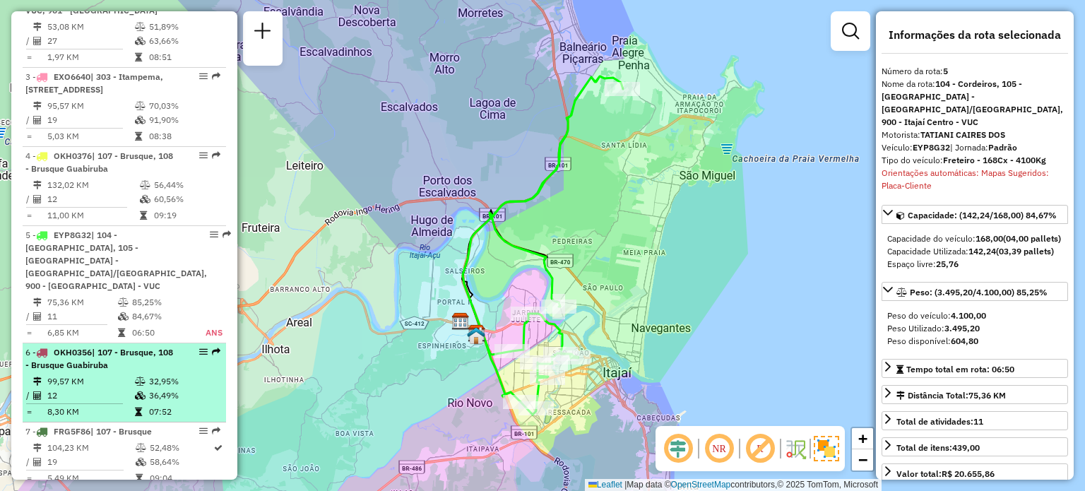
click at [122, 350] on span "| 107 - Brusque, 108 - Brusque Guabiruba" at bounding box center [99, 358] width 148 height 23
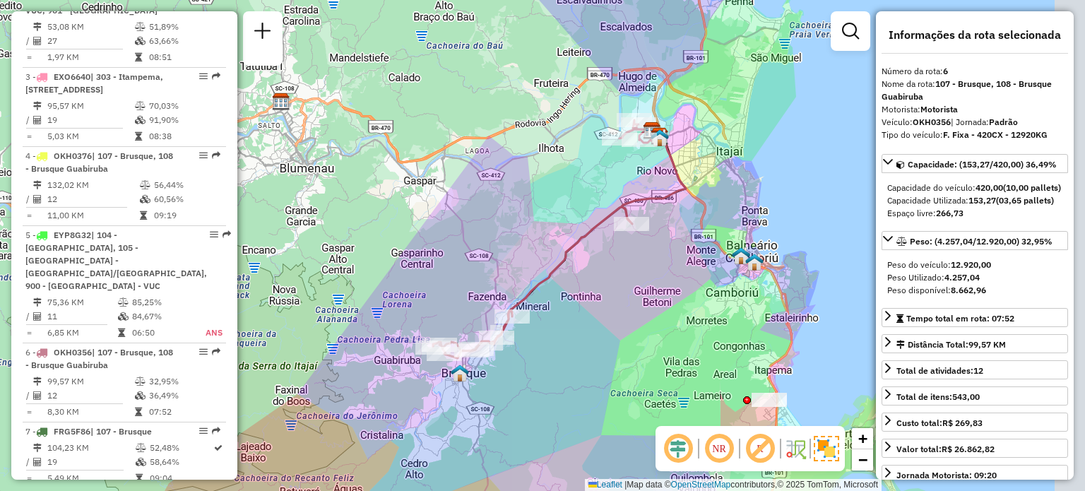
drag, startPoint x: 655, startPoint y: 191, endPoint x: 599, endPoint y: 211, distance: 59.9
click at [599, 211] on div "Janela de atendimento Grade de atendimento Capacidade Transportadoras Veículos …" at bounding box center [542, 245] width 1085 height 491
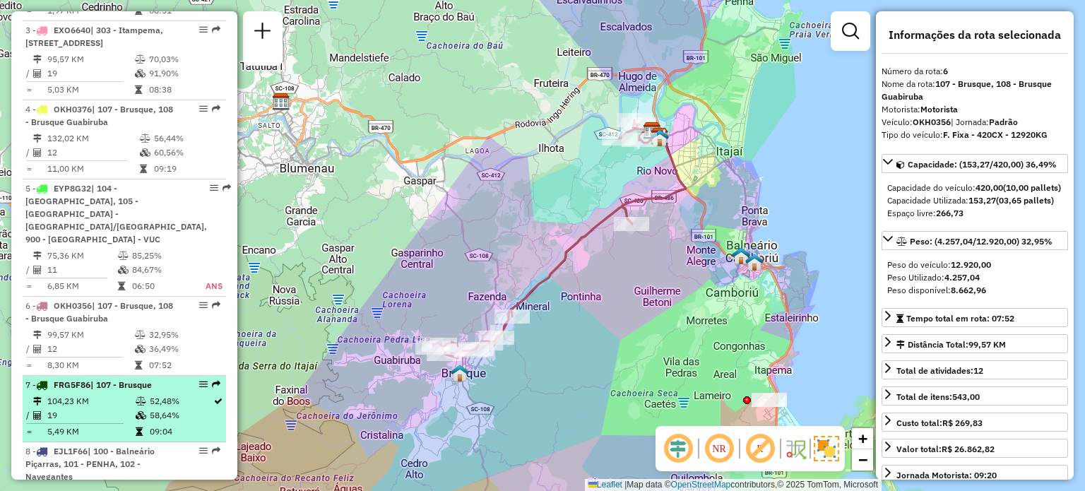
scroll to position [726, 0]
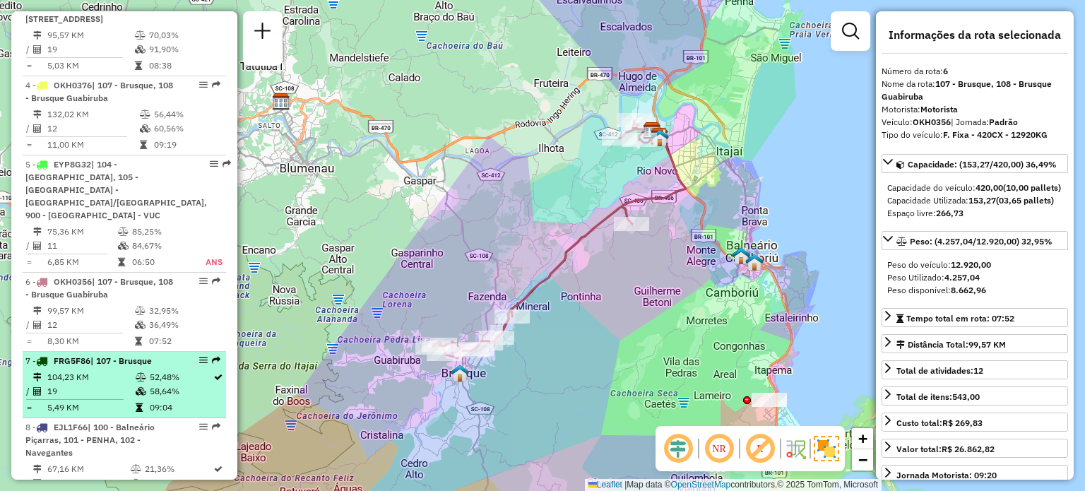
click at [113, 370] on td "104,23 KM" at bounding box center [91, 377] width 88 height 14
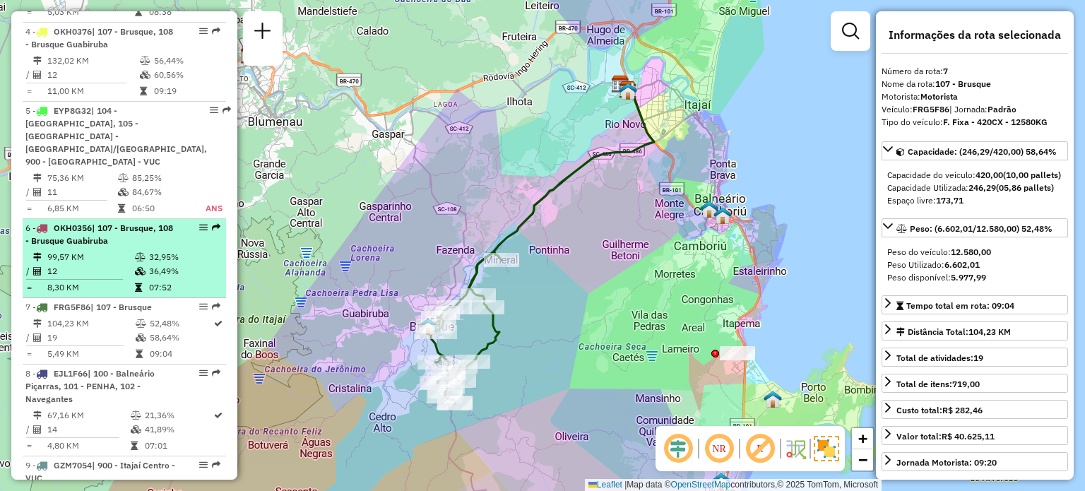
scroll to position [797, 0]
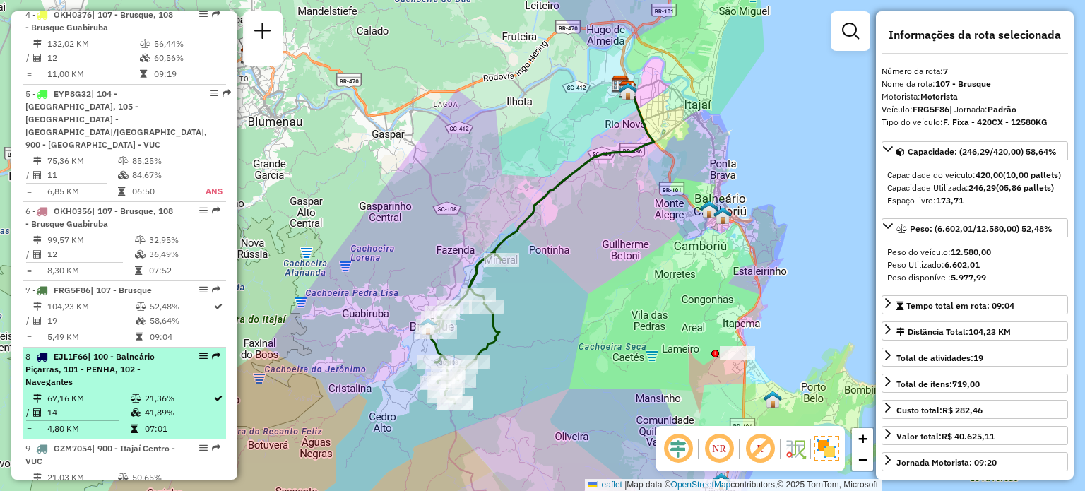
click at [120, 364] on div "8 - EJL1F66 | 100 - Balneário Piçarras, 101 - PENHA, 102 - Navegantes" at bounding box center [100, 369] width 150 height 38
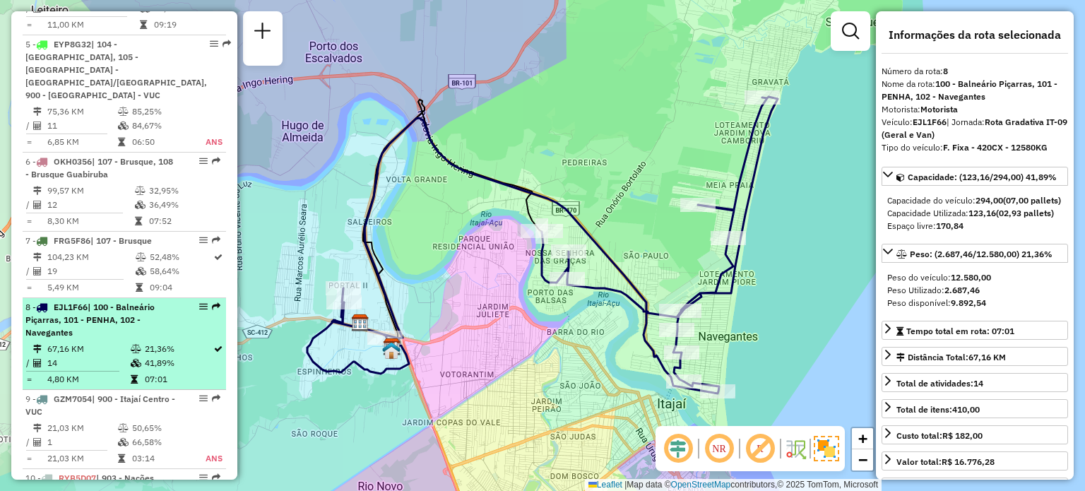
scroll to position [867, 0]
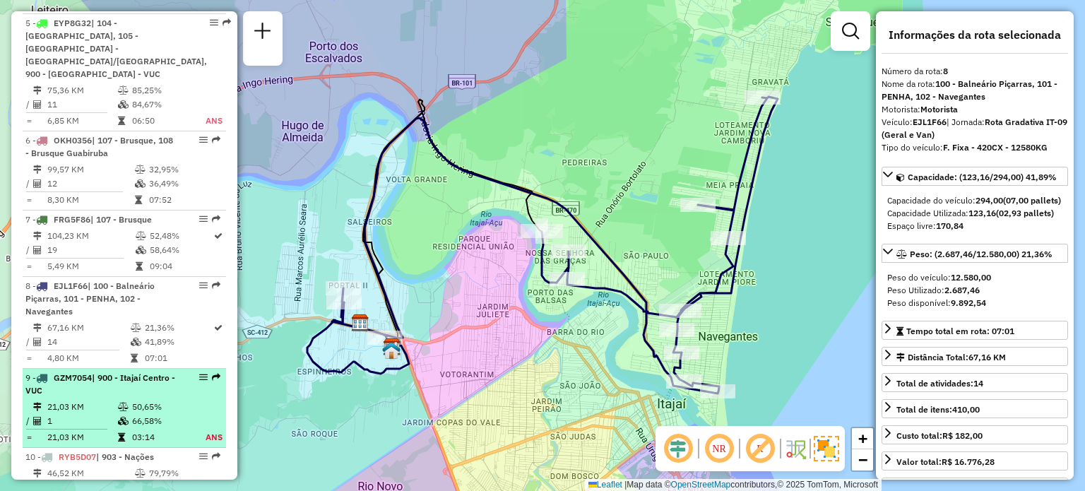
click at [100, 372] on span "| 900 - Itajaí Centro - VUC" at bounding box center [100, 383] width 150 height 23
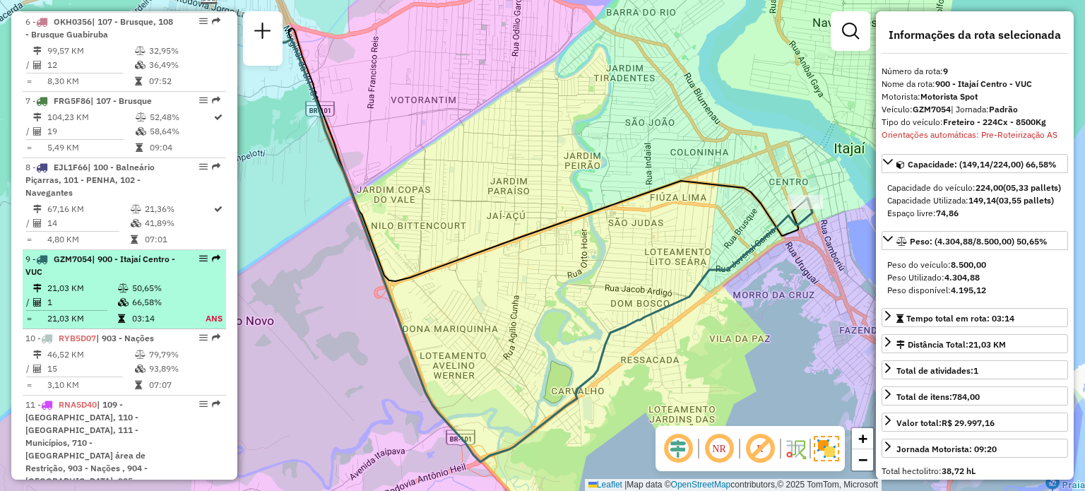
scroll to position [1009, 0]
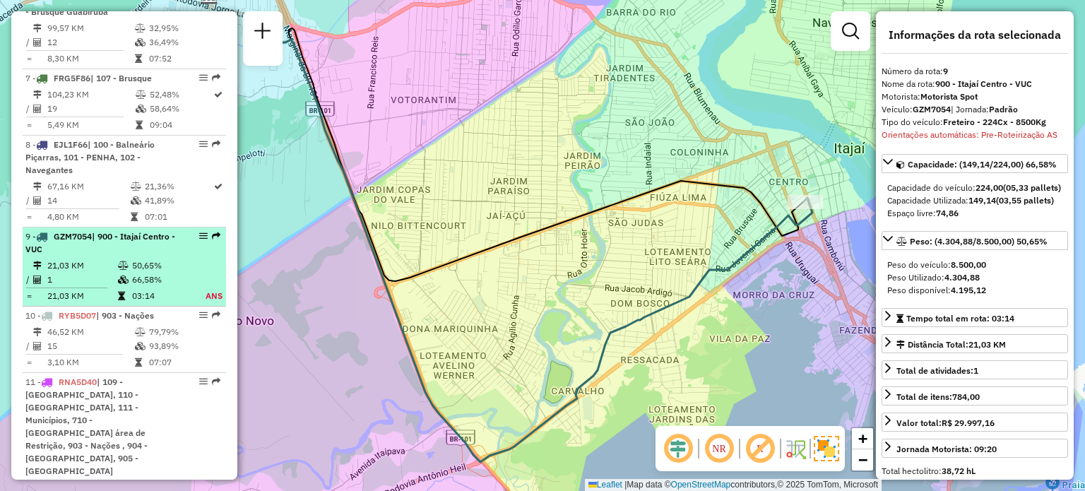
click at [111, 291] on li "9 - GZM7054 | 900 - Itajaí Centro - VUC 21,03 KM 50,65% / 1 66,58% = 21,03 KM 0…" at bounding box center [124, 266] width 203 height 79
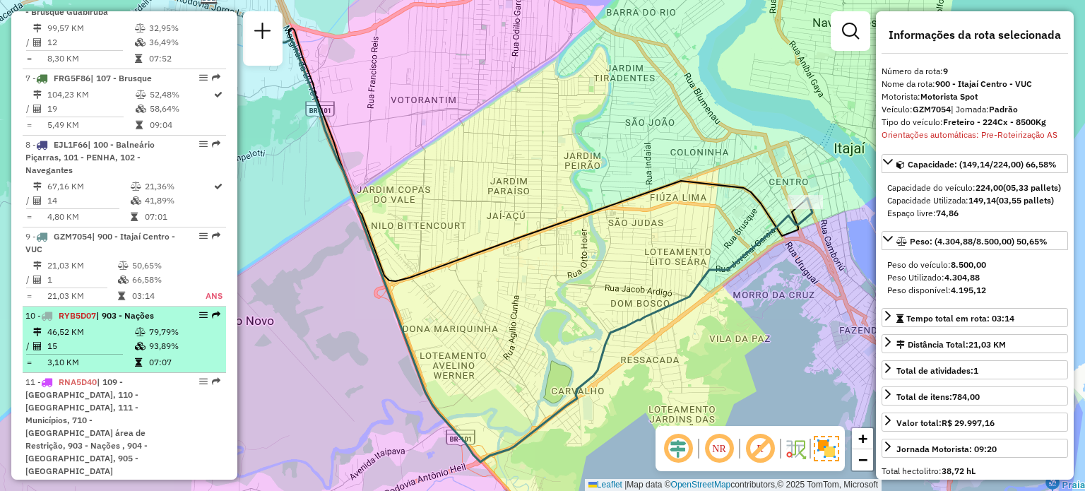
click at [107, 310] on span "| 903 - Nações" at bounding box center [125, 315] width 58 height 11
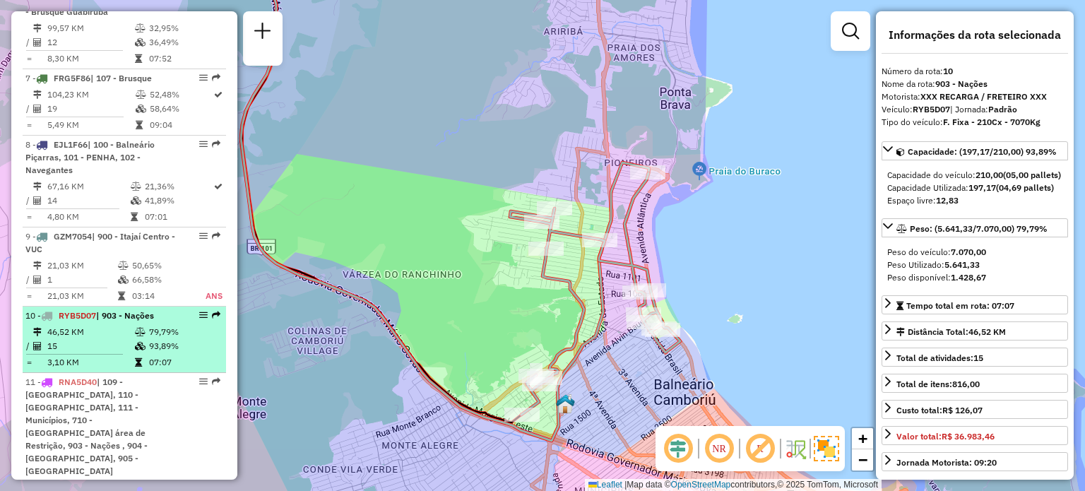
click at [80, 325] on td "46,52 KM" at bounding box center [91, 332] width 88 height 14
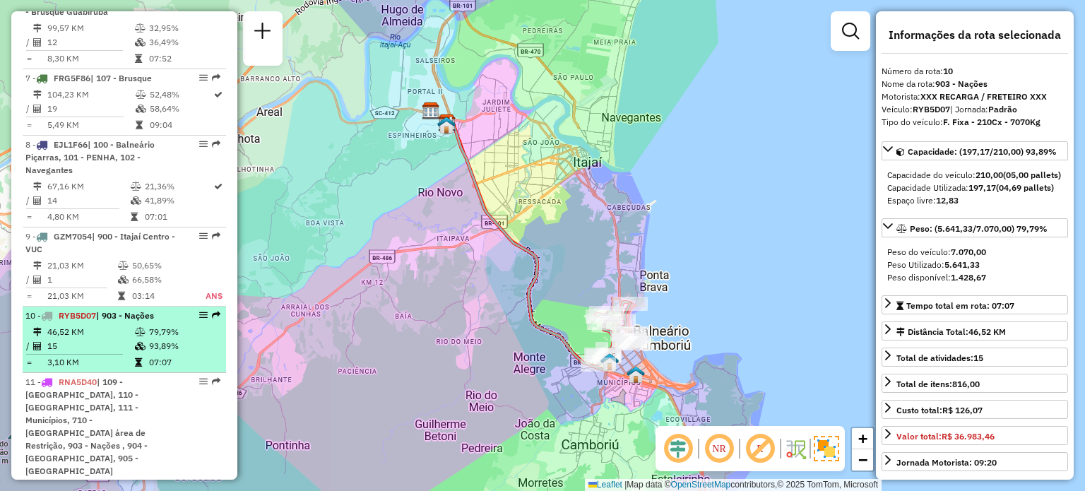
click at [116, 325] on td "46,52 KM" at bounding box center [91, 332] width 88 height 14
click at [144, 325] on td at bounding box center [141, 332] width 14 height 14
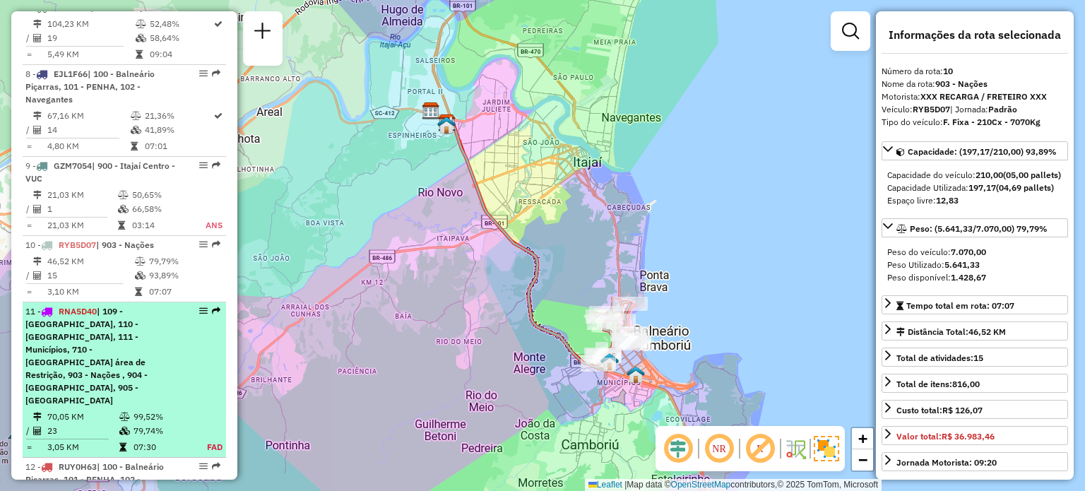
click at [121, 323] on span "| 109 - [GEOGRAPHIC_DATA], 110 - [GEOGRAPHIC_DATA], 111 - Municípios, 710 - [GE…" at bounding box center [86, 356] width 122 height 100
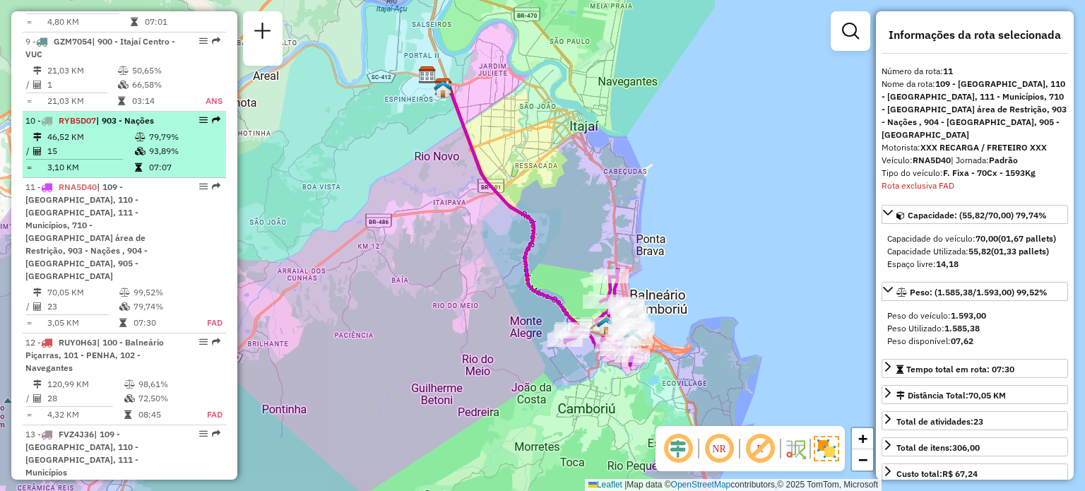
scroll to position [1144, 0]
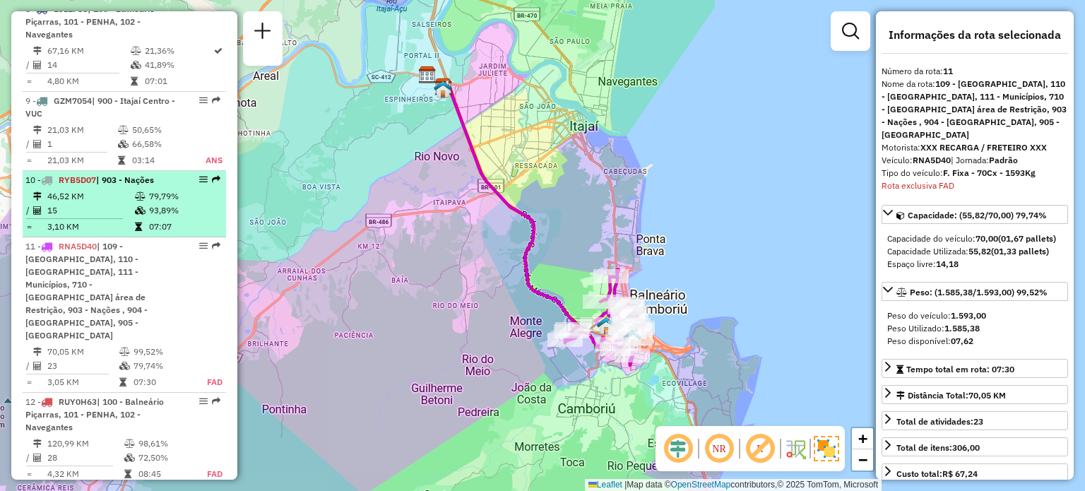
click at [102, 189] on td "46,52 KM" at bounding box center [91, 196] width 88 height 14
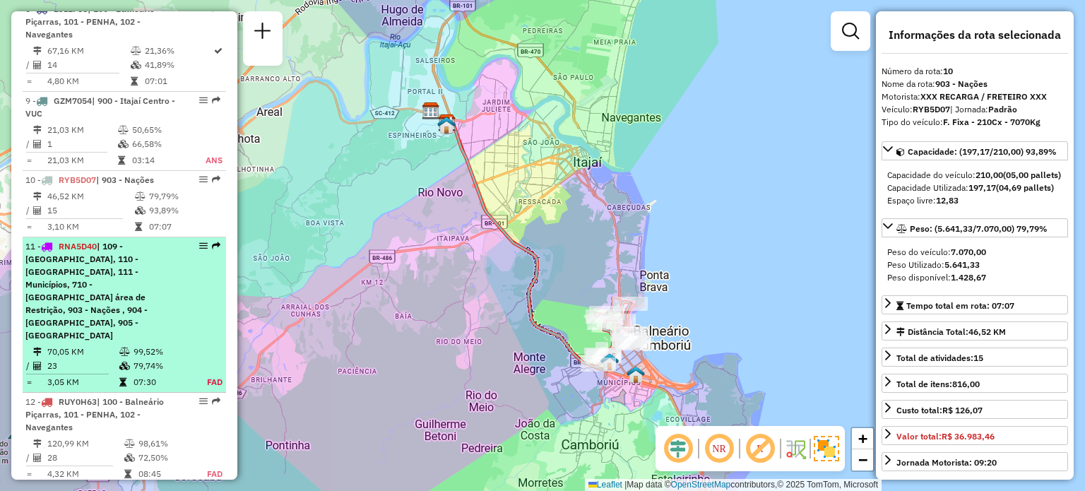
click at [95, 251] on span "| 109 - [GEOGRAPHIC_DATA], 110 - [GEOGRAPHIC_DATA], 111 - Municípios, 710 - [GE…" at bounding box center [86, 291] width 122 height 100
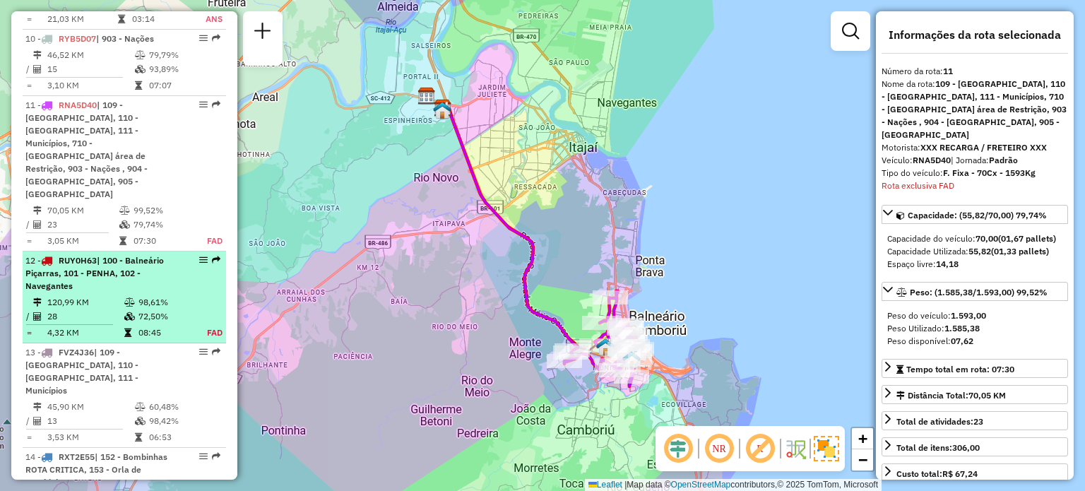
click at [107, 254] on div "12 - RUY0H63 | 100 - Balneário Piçarras, 101 - PENHA, 102 - Navegantes" at bounding box center [100, 273] width 150 height 38
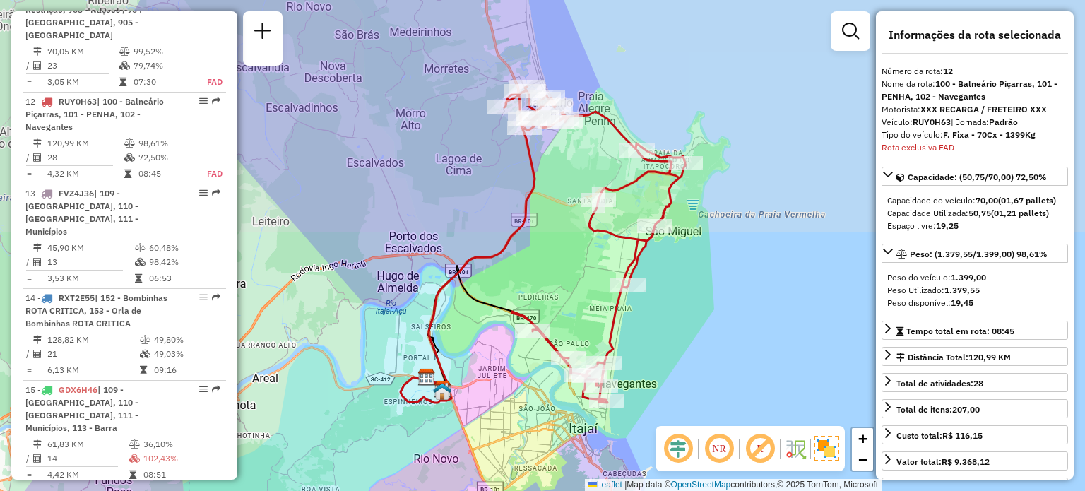
scroll to position [1472, 0]
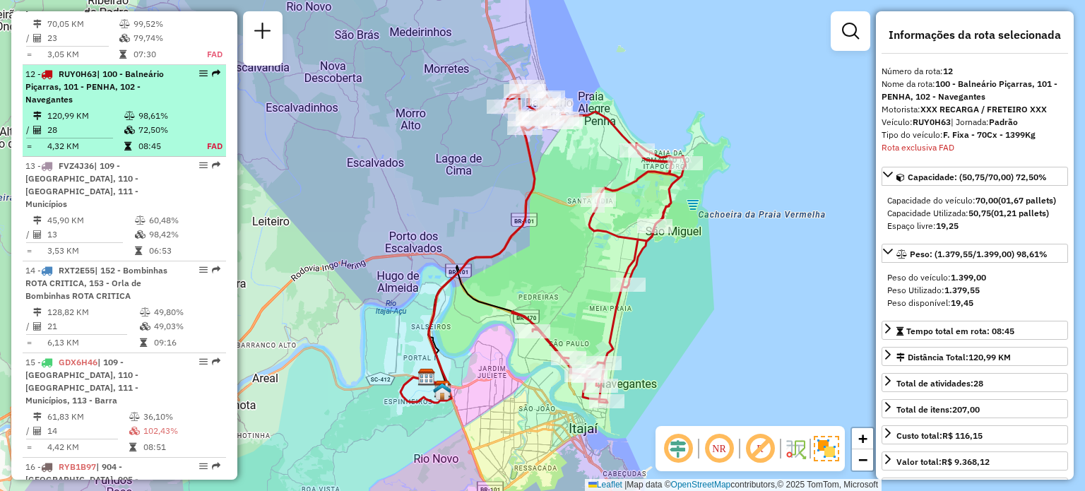
click at [100, 68] on div "12 - RUY0H63 | 100 - Balneário Piçarras, 101 - PENHA, 102 - Navegantes" at bounding box center [100, 87] width 150 height 38
click at [91, 68] on div "12 - RUY0H63 | 100 - Balneário Piçarras, 101 - PENHA, 102 - Navegantes" at bounding box center [100, 87] width 150 height 38
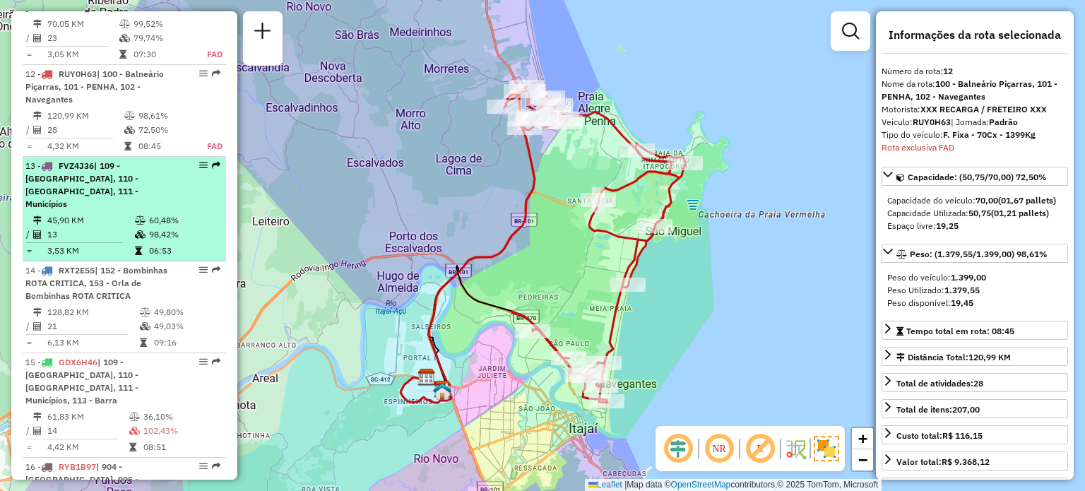
click at [126, 160] on span "| 109 - [GEOGRAPHIC_DATA], 110 - [GEOGRAPHIC_DATA], 111 - Municípios" at bounding box center [81, 184] width 113 height 49
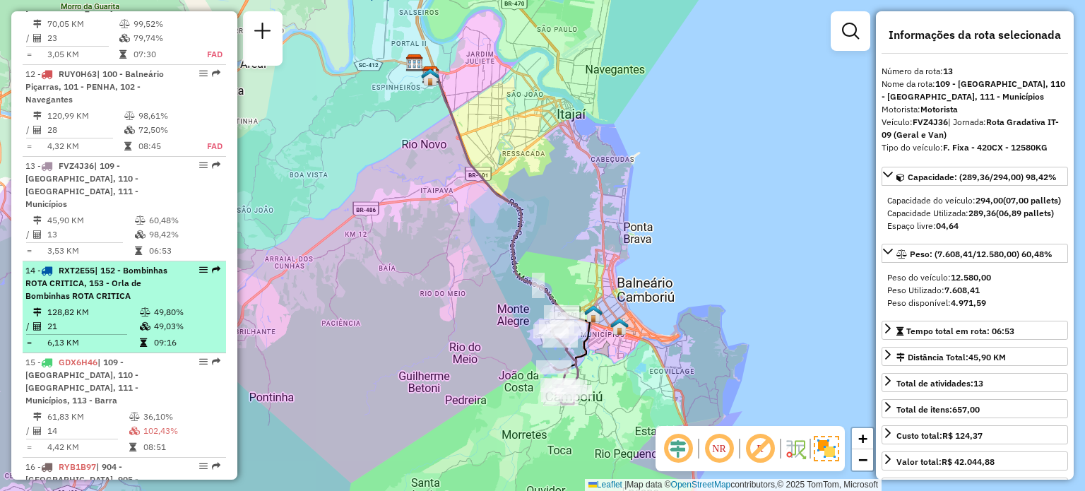
click at [138, 264] on div "14 - RXT2E55 | 152 - Bombinhas ROTA CRITICA, 153 - Orla de Bombinhas ROTA CRITI…" at bounding box center [100, 283] width 150 height 38
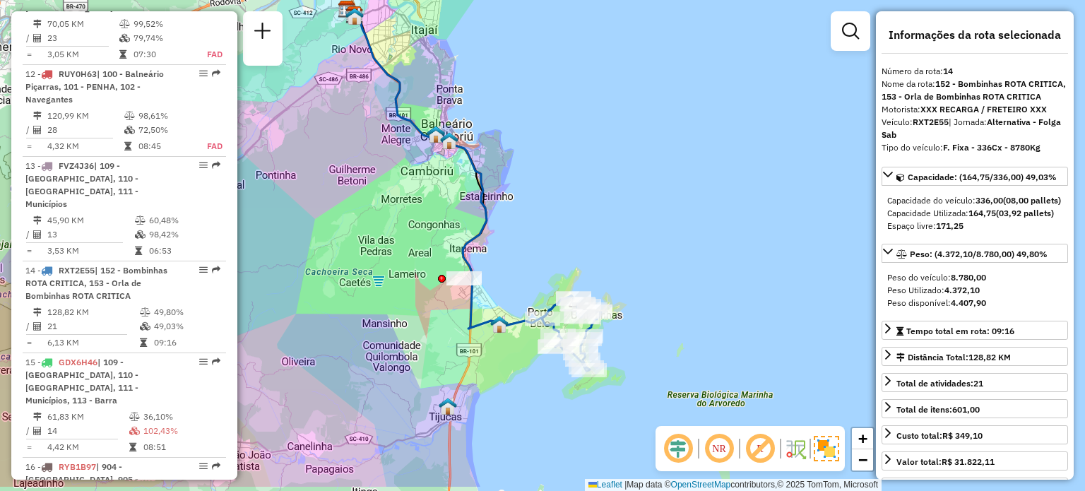
drag, startPoint x: 636, startPoint y: 299, endPoint x: 575, endPoint y: 251, distance: 77.9
click at [575, 251] on div "Janela de atendimento Grade de atendimento Capacidade Transportadoras Veículos …" at bounding box center [542, 245] width 1085 height 491
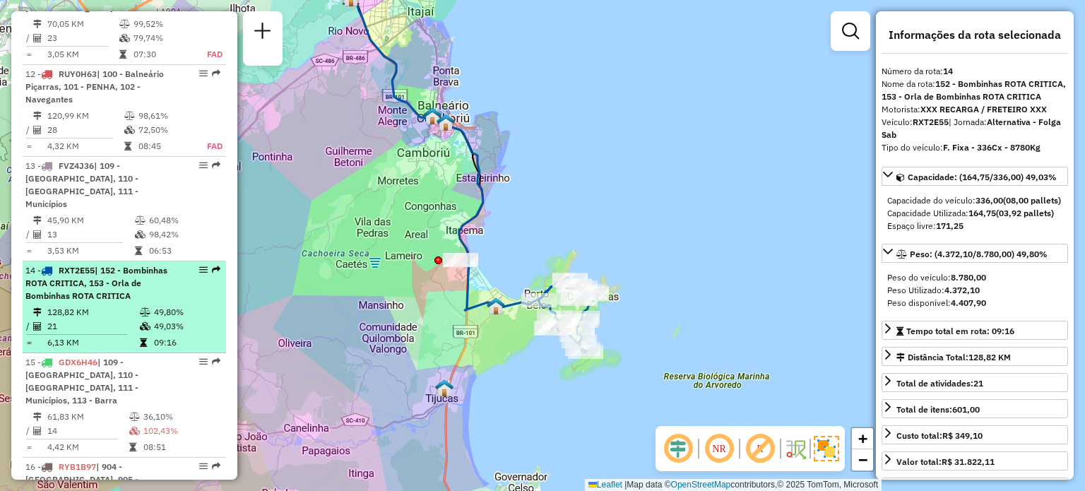
scroll to position [1543, 0]
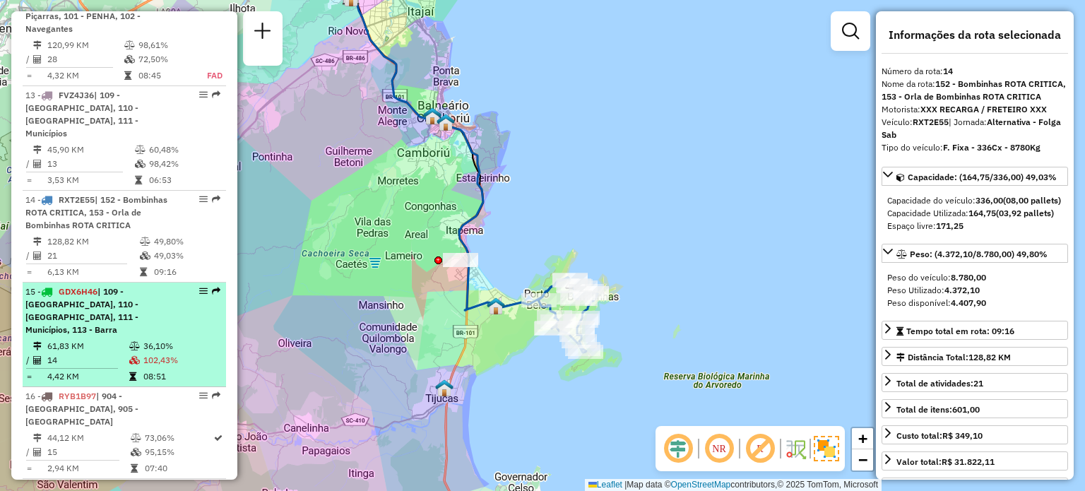
click at [100, 286] on span "| 109 - [GEOGRAPHIC_DATA], 110 - [GEOGRAPHIC_DATA], 111 - Municípios, 113 - Bar…" at bounding box center [81, 310] width 113 height 49
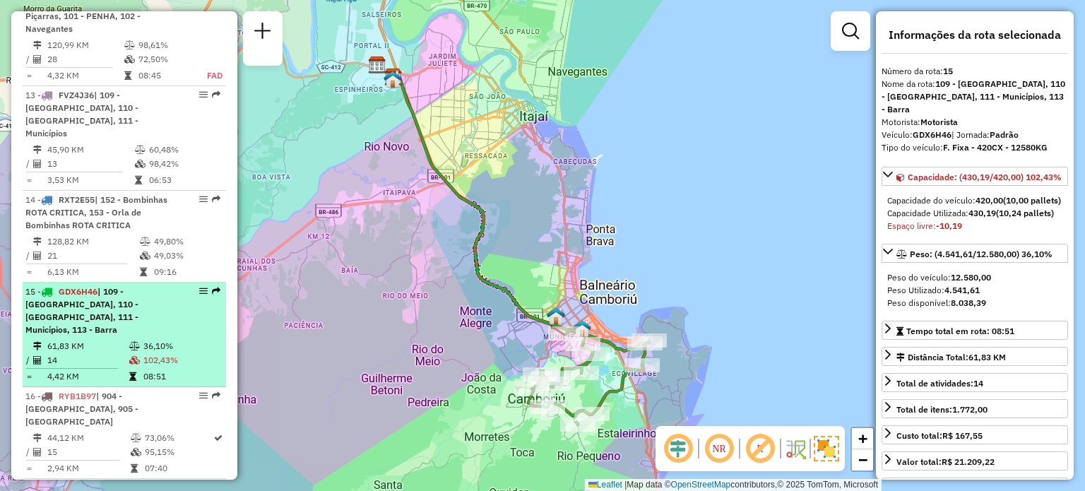
click at [136, 339] on td at bounding box center [136, 346] width 14 height 14
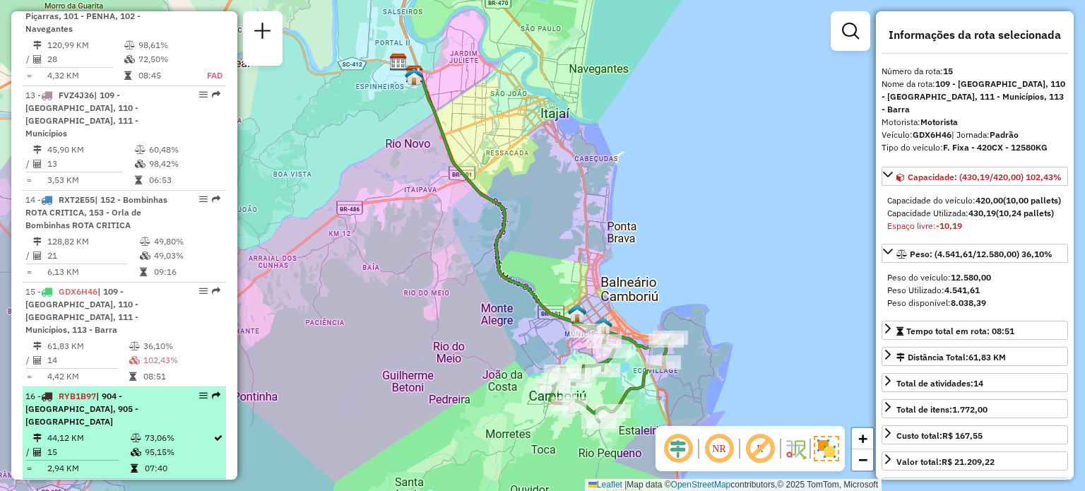
click at [123, 391] on span "| 904 - [GEOGRAPHIC_DATA], 905 - [GEOGRAPHIC_DATA]" at bounding box center [81, 409] width 113 height 36
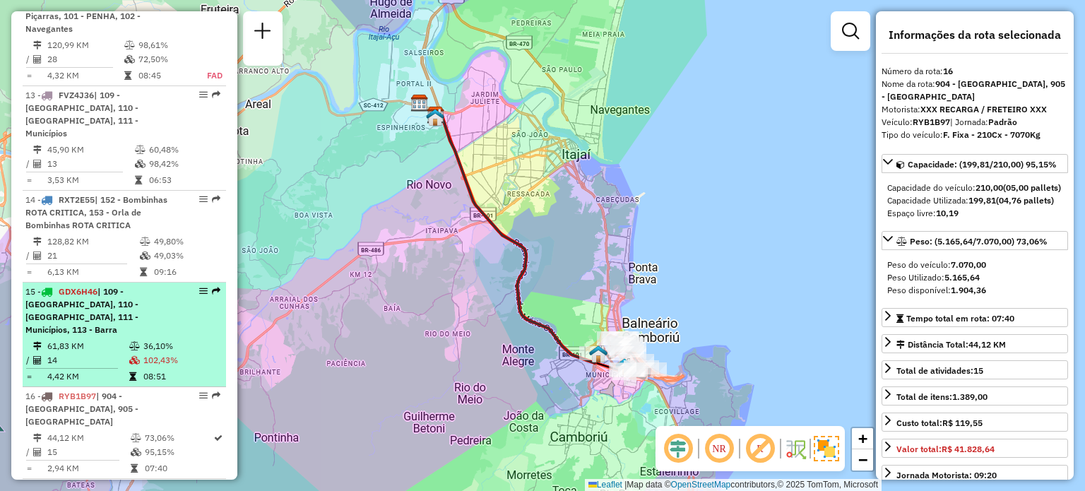
click at [130, 285] on div "15 - GDX6H46 | 109 - [GEOGRAPHIC_DATA], 110 - [GEOGRAPHIC_DATA], 111 - Municípi…" at bounding box center [100, 310] width 150 height 51
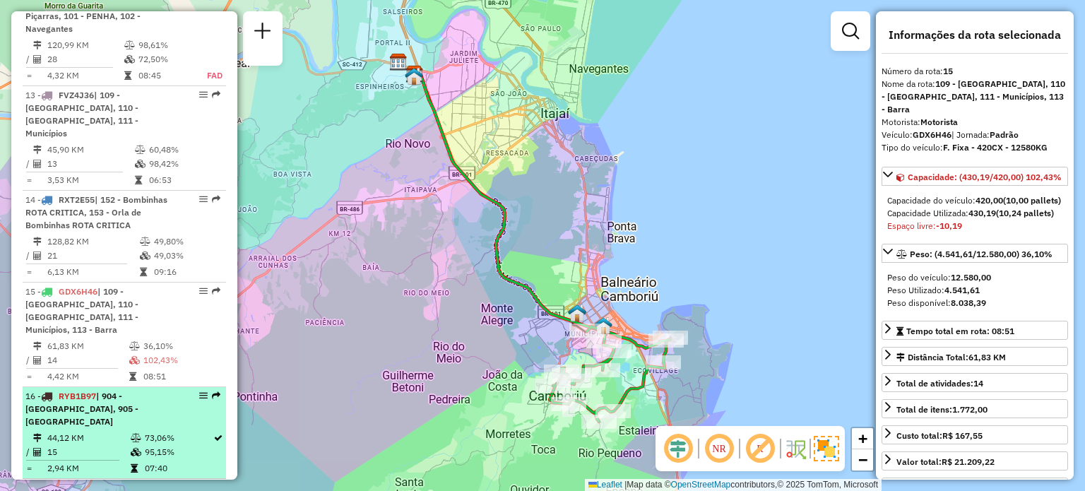
click at [97, 390] on div "16 - RYB1B97 | 904 - [GEOGRAPHIC_DATA], 905 - [GEOGRAPHIC_DATA]" at bounding box center [100, 409] width 150 height 38
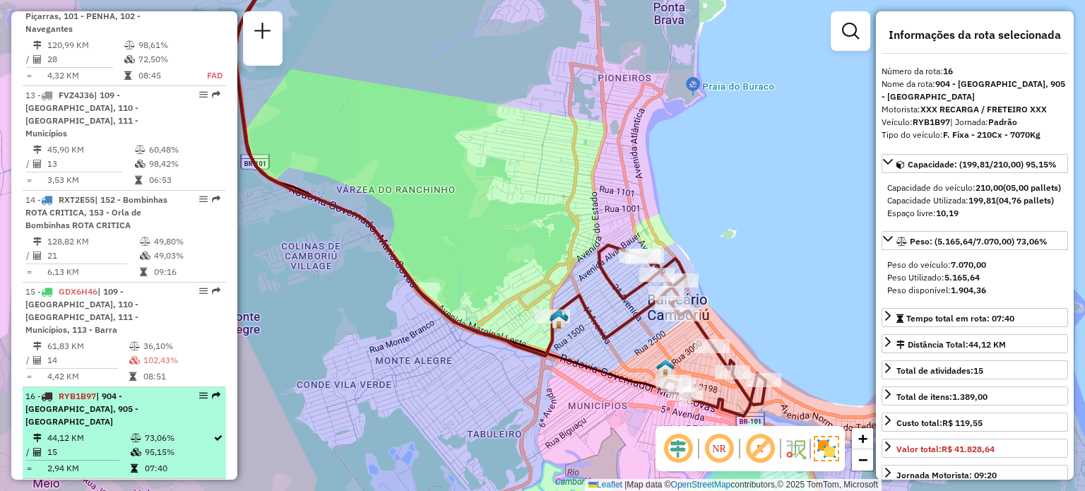
click at [114, 431] on td "44,12 KM" at bounding box center [88, 438] width 83 height 14
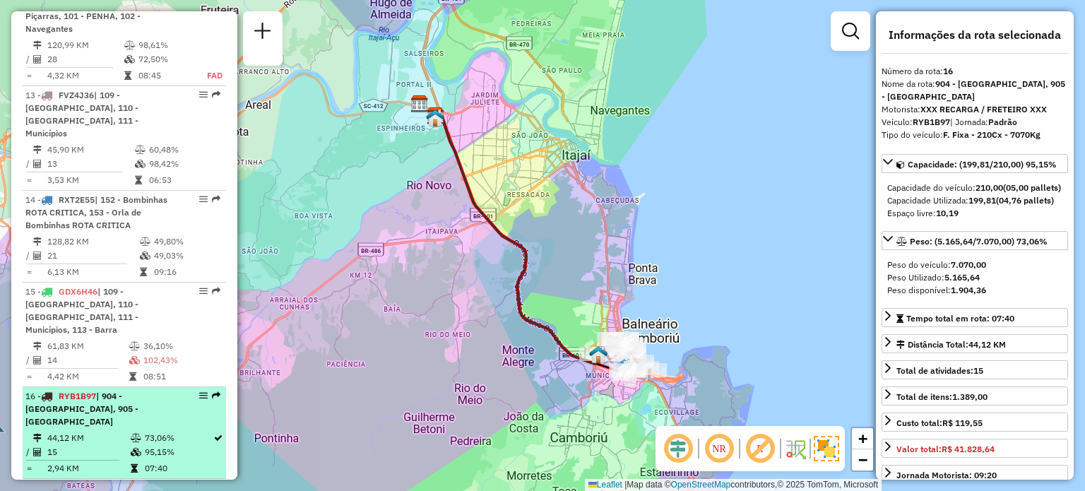
scroll to position [1613, 0]
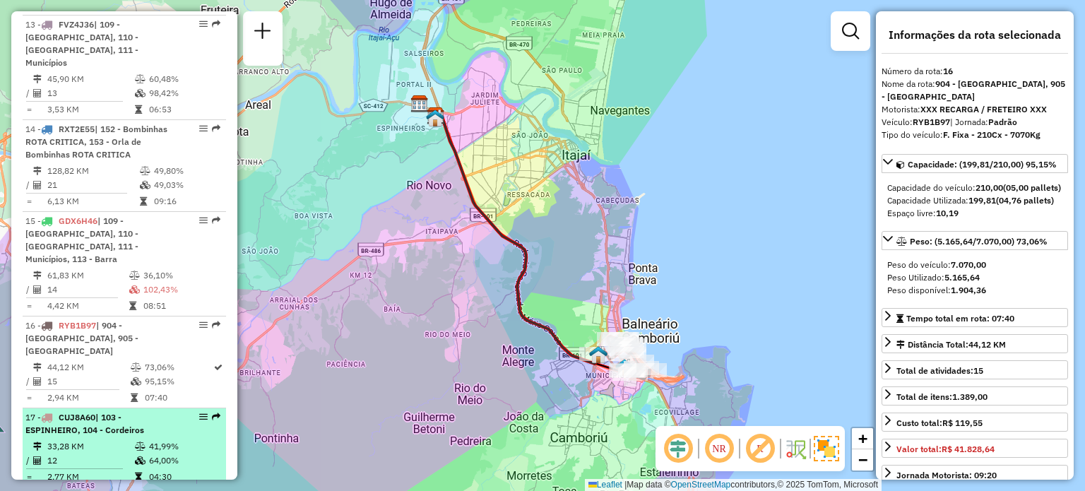
click at [70, 412] on span "| 103 - ESPINHEIRO, 104 - Cordeiros" at bounding box center [84, 423] width 119 height 23
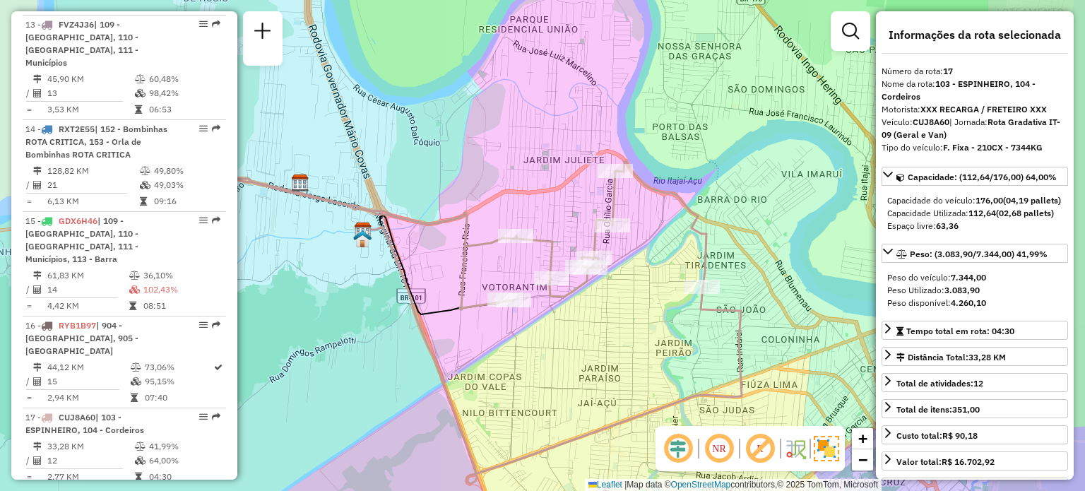
drag, startPoint x: 594, startPoint y: 318, endPoint x: 535, endPoint y: 325, distance: 59.1
click at [545, 324] on div "Janela de atendimento Grade de atendimento Capacidade Transportadoras Veículos …" at bounding box center [542, 245] width 1085 height 491
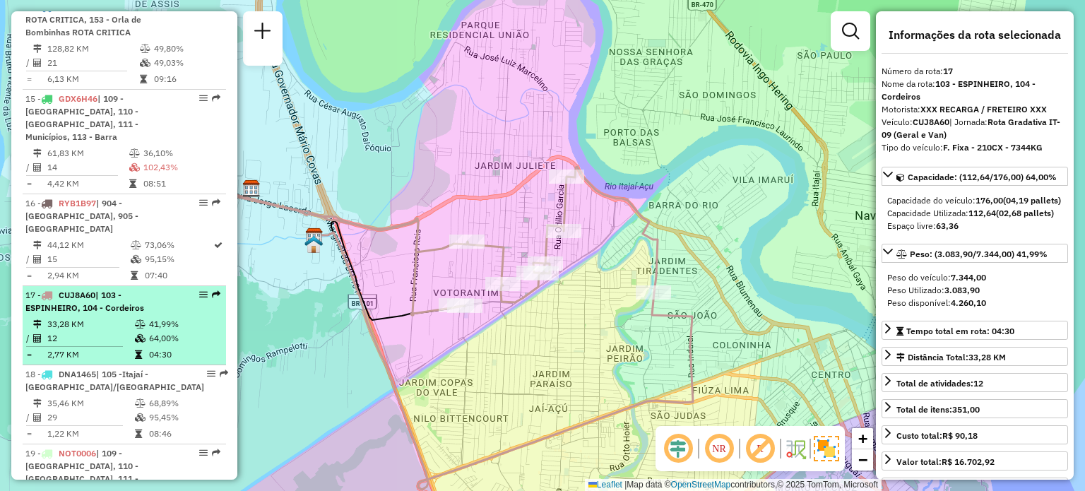
scroll to position [1755, 0]
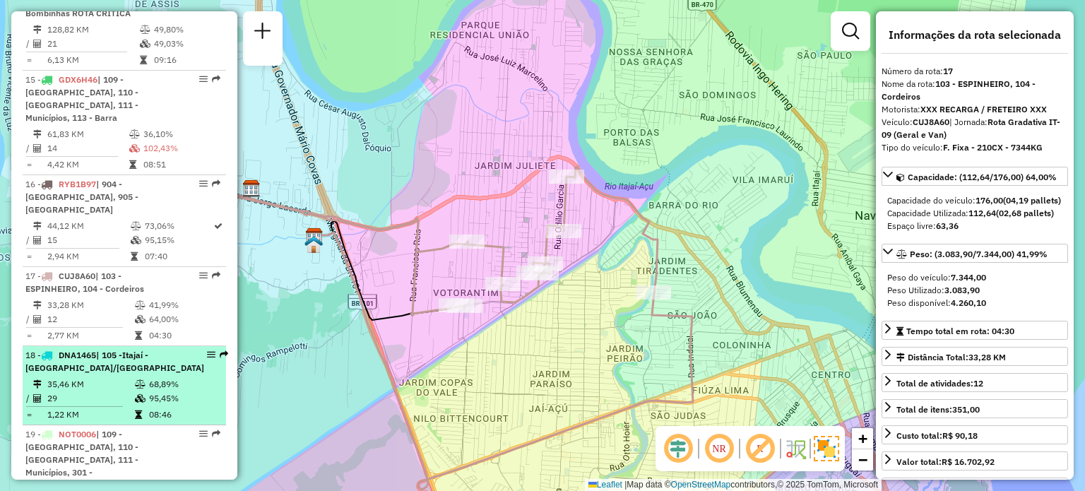
click at [121, 349] on div "18 - DNA1465 | 105 -Itajaí - [GEOGRAPHIC_DATA]/[GEOGRAPHIC_DATA]" at bounding box center [114, 361] width 179 height 25
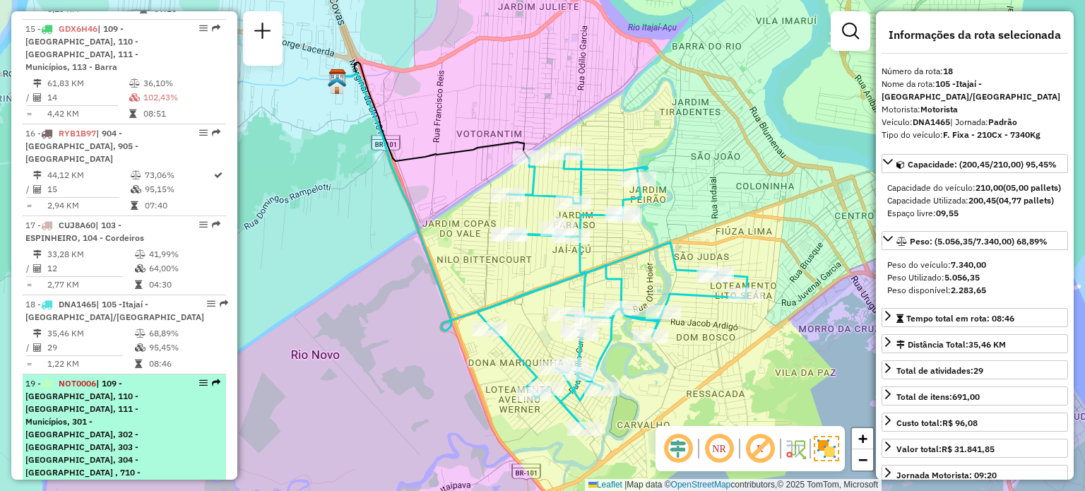
scroll to position [1825, 0]
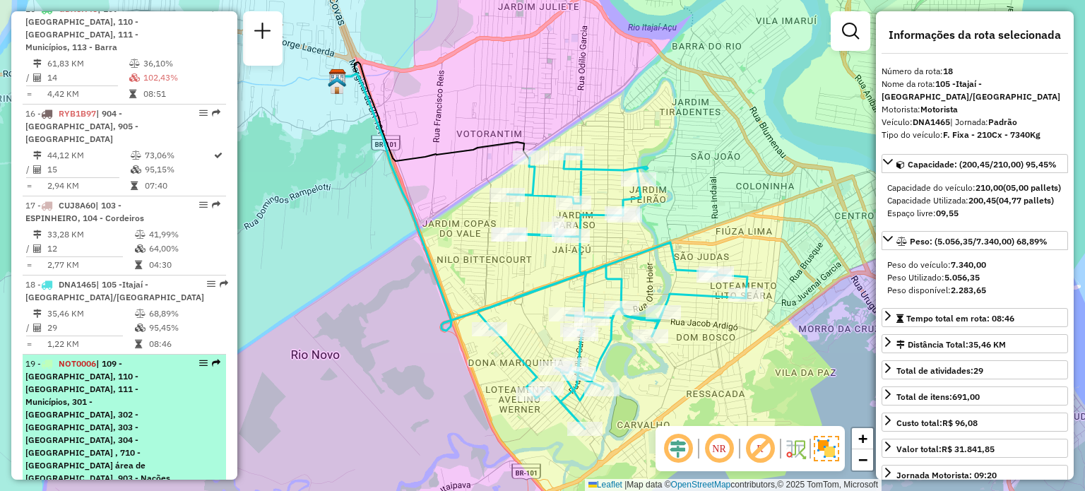
click at [100, 358] on span "| 109 - [GEOGRAPHIC_DATA], 110 - [GEOGRAPHIC_DATA], 111 - Municípios, 301 - [GE…" at bounding box center [100, 427] width 150 height 138
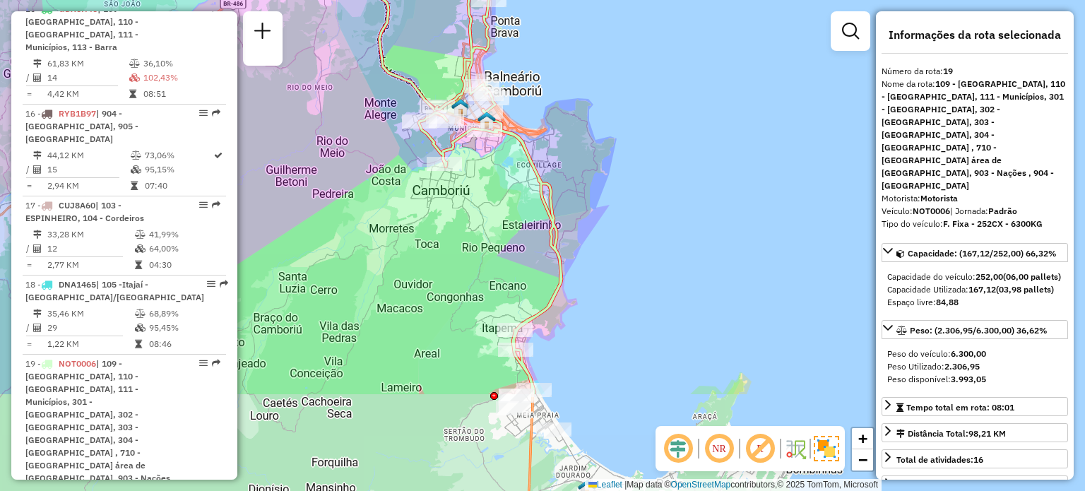
drag, startPoint x: 699, startPoint y: 222, endPoint x: 677, endPoint y: 156, distance: 69.9
click at [677, 156] on div "Janela de atendimento Grade de atendimento Capacidade Transportadoras Veículos …" at bounding box center [542, 245] width 1085 height 491
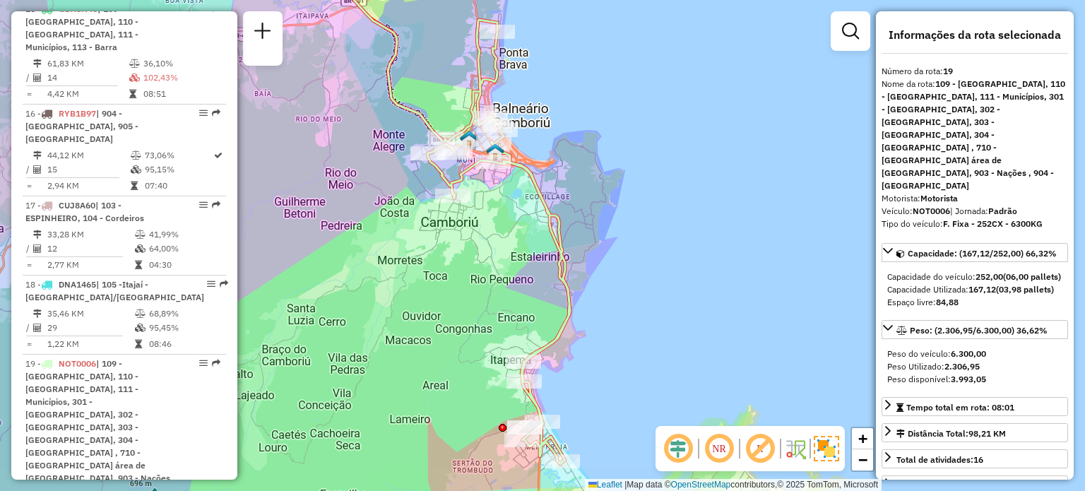
drag, startPoint x: 633, startPoint y: 166, endPoint x: 641, endPoint y: 198, distance: 33.6
click at [641, 198] on div "Janela de atendimento Grade de atendimento Capacidade Transportadoras Veículos …" at bounding box center [542, 245] width 1085 height 491
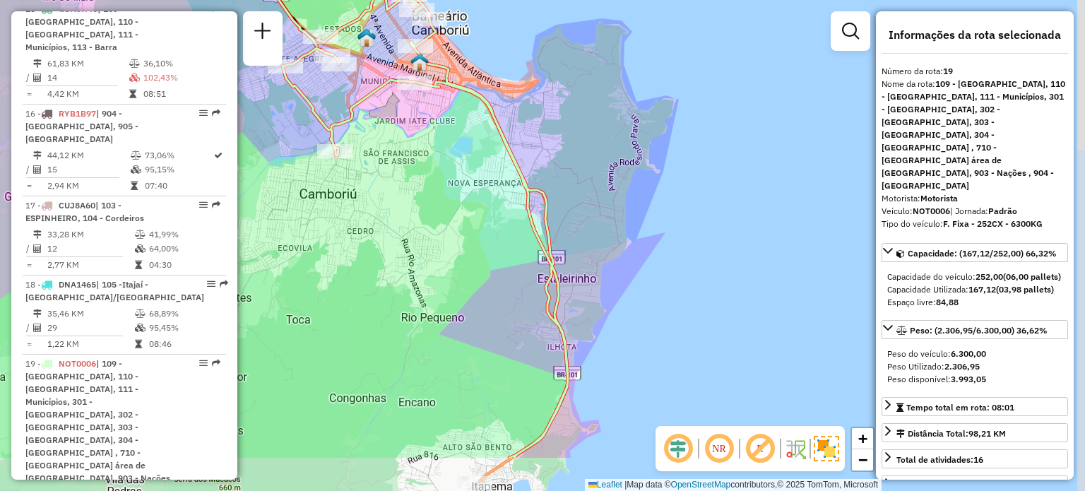
drag, startPoint x: 720, startPoint y: 82, endPoint x: 546, endPoint y: 0, distance: 192.7
click at [546, 0] on div "Janela de atendimento Grade de atendimento Capacidade Transportadoras Veículos …" at bounding box center [542, 245] width 1085 height 491
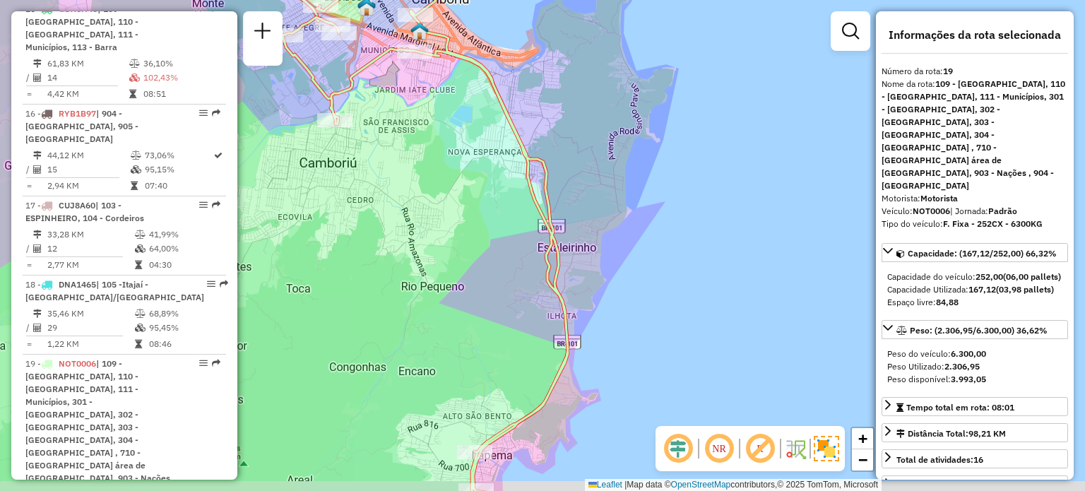
drag, startPoint x: 591, startPoint y: 245, endPoint x: 594, endPoint y: 161, distance: 84.1
click at [591, 44] on div "Janela de atendimento Grade de atendimento Capacidade Transportadoras Veículos …" at bounding box center [542, 245] width 1085 height 491
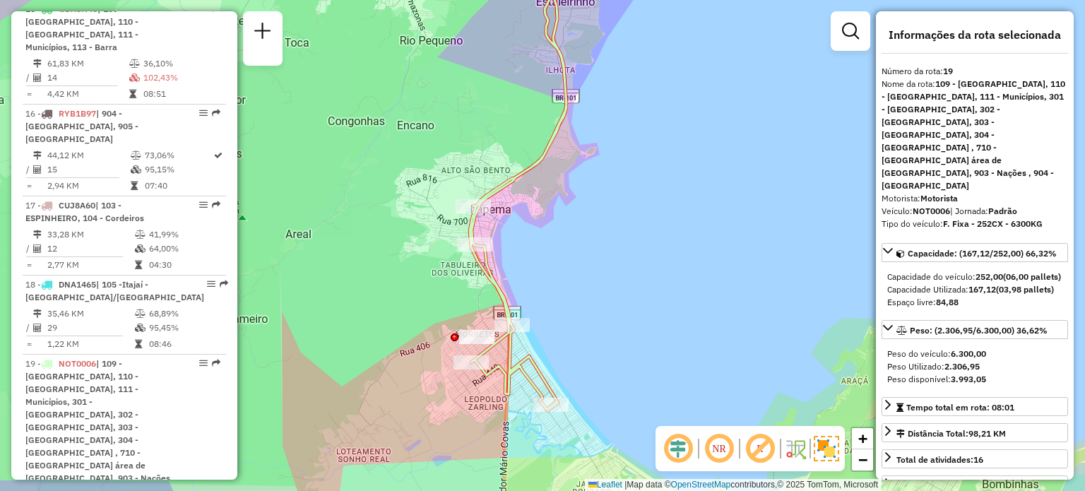
drag, startPoint x: 569, startPoint y: 278, endPoint x: 583, endPoint y: 210, distance: 69.8
click at [583, 210] on div "Janela de atendimento Grade de atendimento Capacidade Transportadoras Veículos …" at bounding box center [542, 245] width 1085 height 491
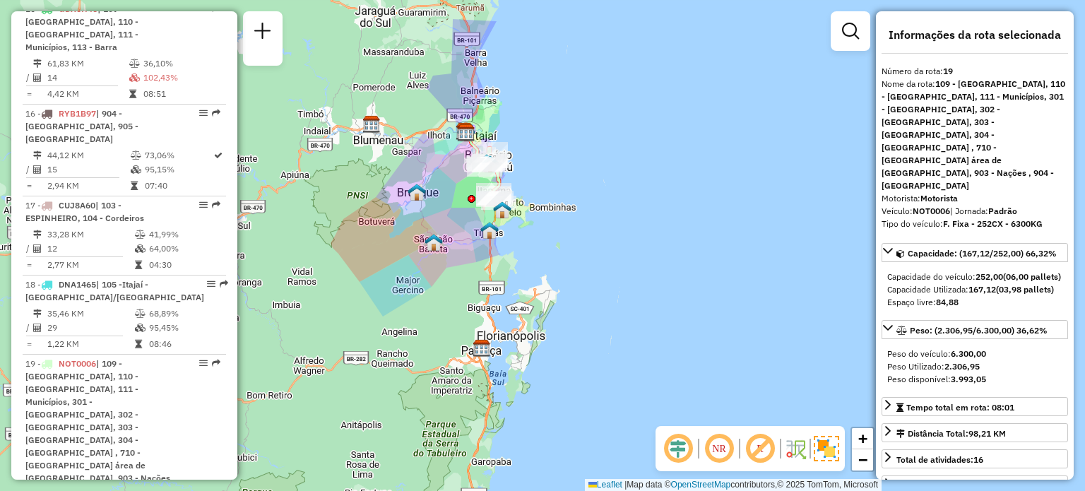
click at [419, 140] on div "Janela de atendimento Grade de atendimento Capacidade Transportadoras Veículos …" at bounding box center [542, 245] width 1085 height 491
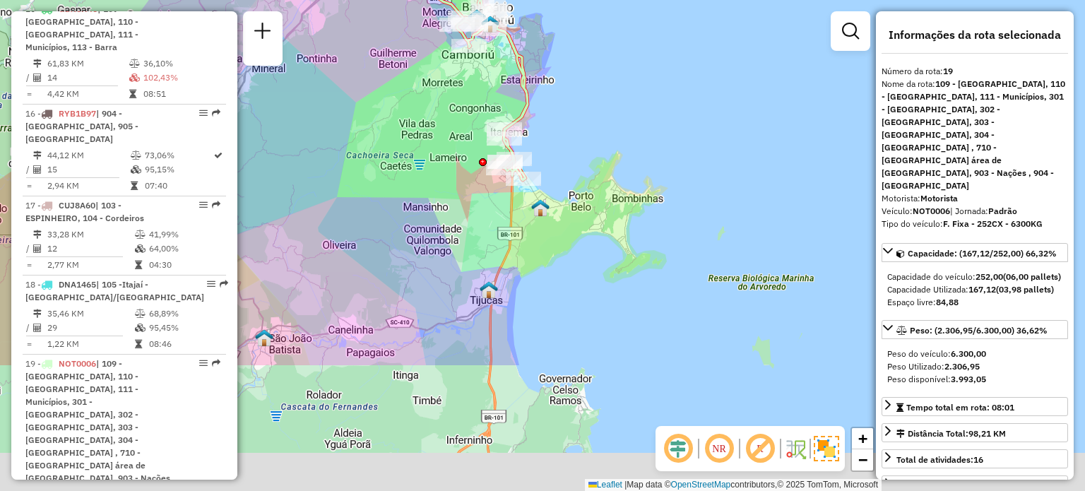
drag, startPoint x: 426, startPoint y: 160, endPoint x: 406, endPoint y: 66, distance: 96.7
click at [406, 66] on div "Janela de atendimento Grade de atendimento Capacidade Transportadoras Veículos …" at bounding box center [542, 245] width 1085 height 491
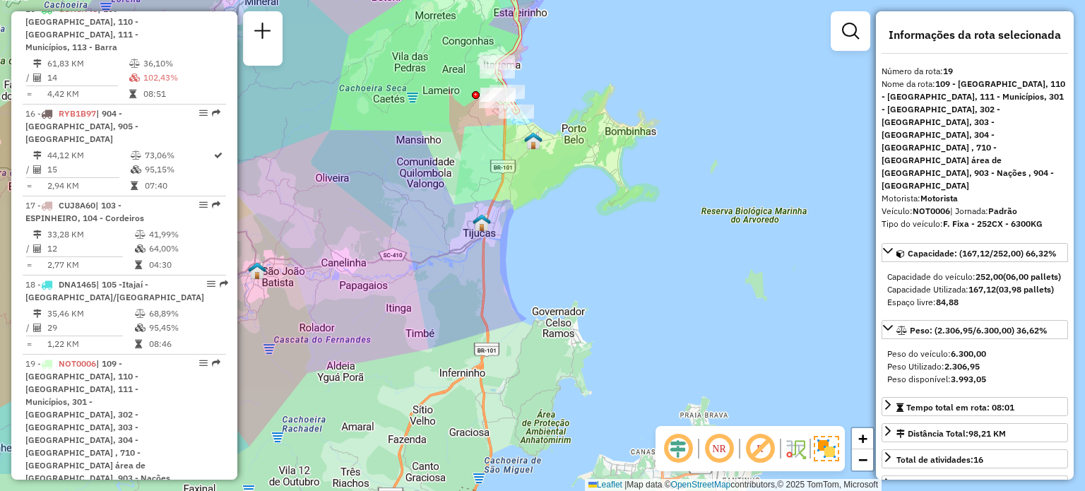
drag, startPoint x: 410, startPoint y: 249, endPoint x: 403, endPoint y: 184, distance: 66.1
click at [403, 184] on div "Janela de atendimento Grade de atendimento Capacidade Transportadoras Veículos …" at bounding box center [542, 245] width 1085 height 491
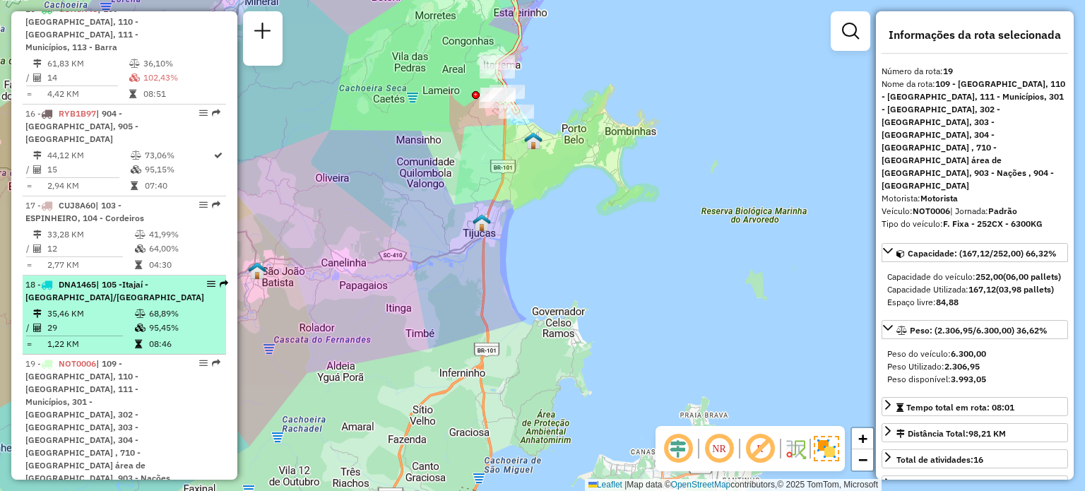
scroll to position [1896, 0]
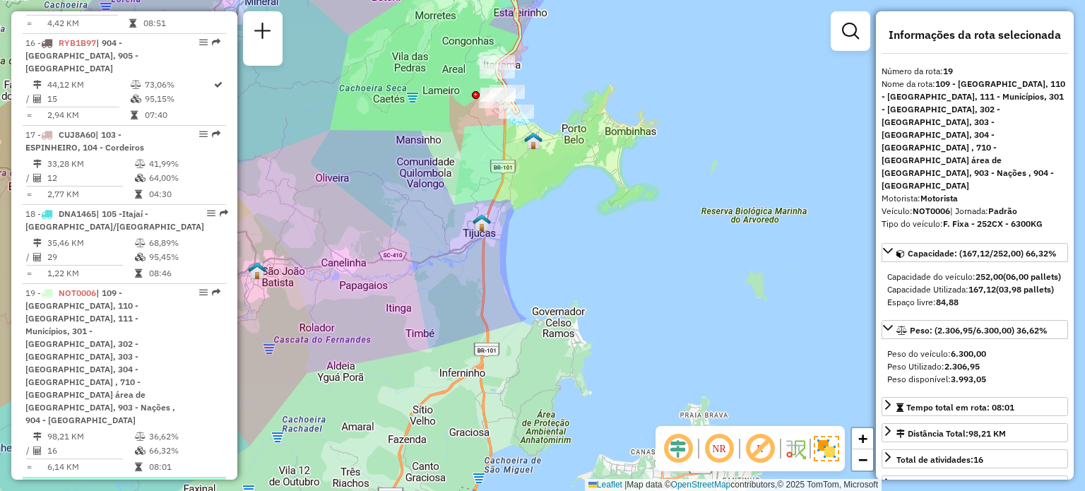
click at [91, 481] on span "RXZ5J65" at bounding box center [77, 486] width 36 height 11
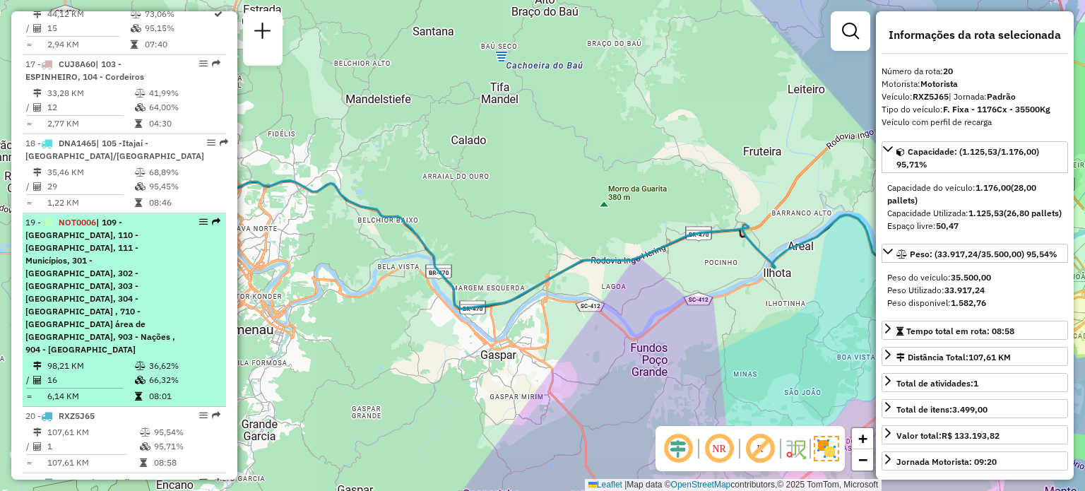
scroll to position [2037, 0]
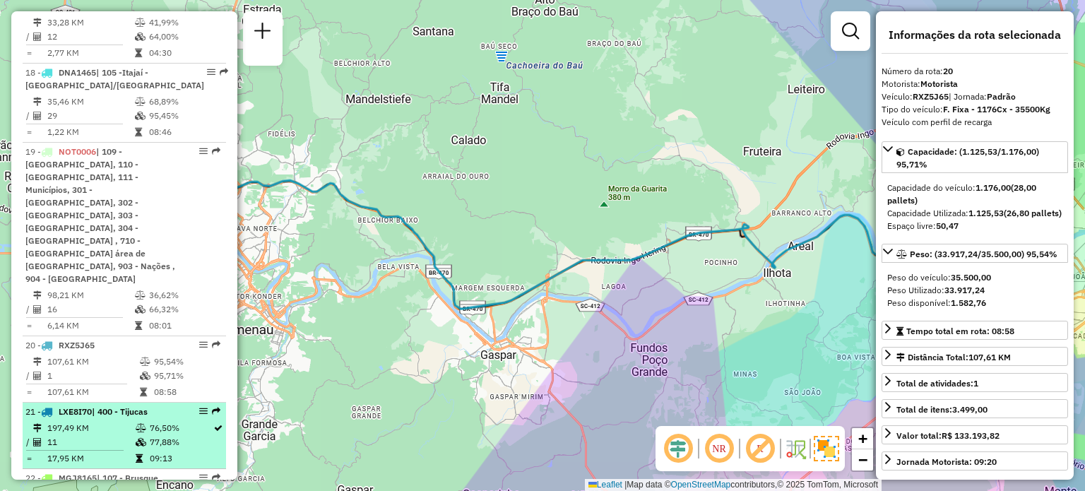
click at [101, 421] on td "197,49 KM" at bounding box center [91, 428] width 88 height 14
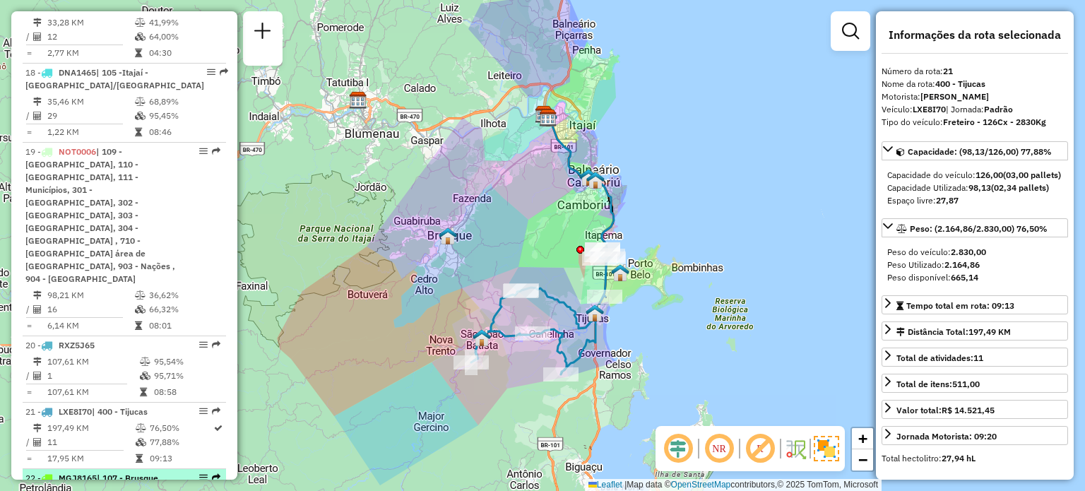
click at [89, 487] on td "138,43 KM" at bounding box center [91, 494] width 88 height 14
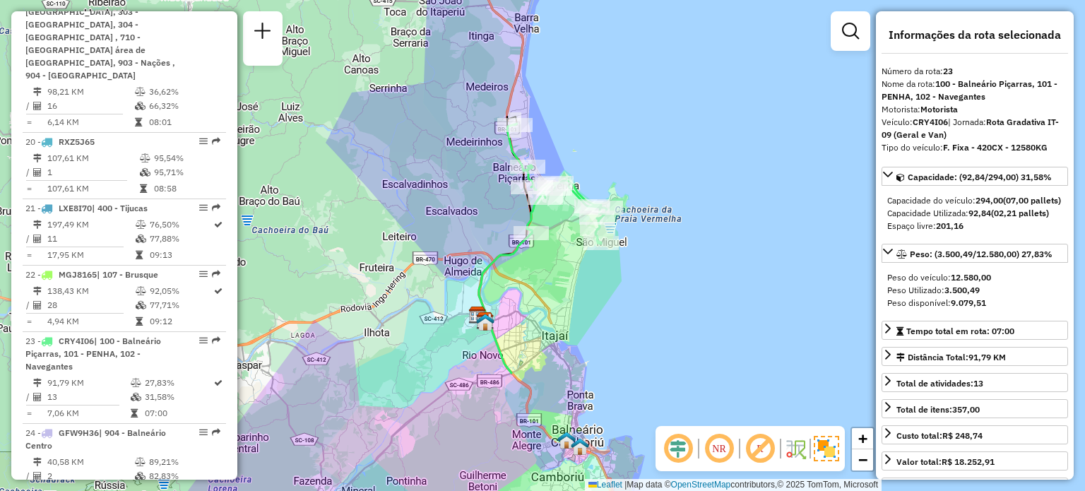
scroll to position [2249, 0]
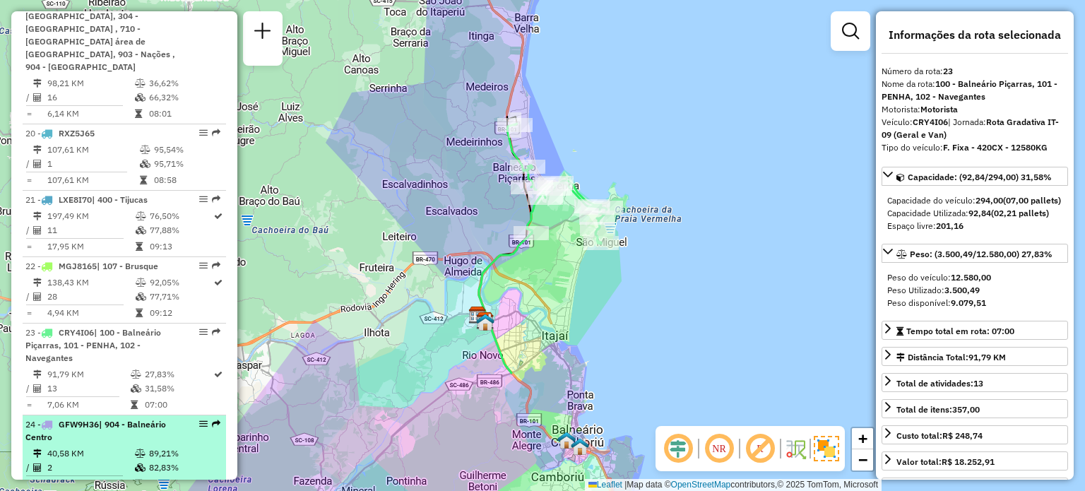
click at [113, 446] on td "40,58 KM" at bounding box center [91, 453] width 88 height 14
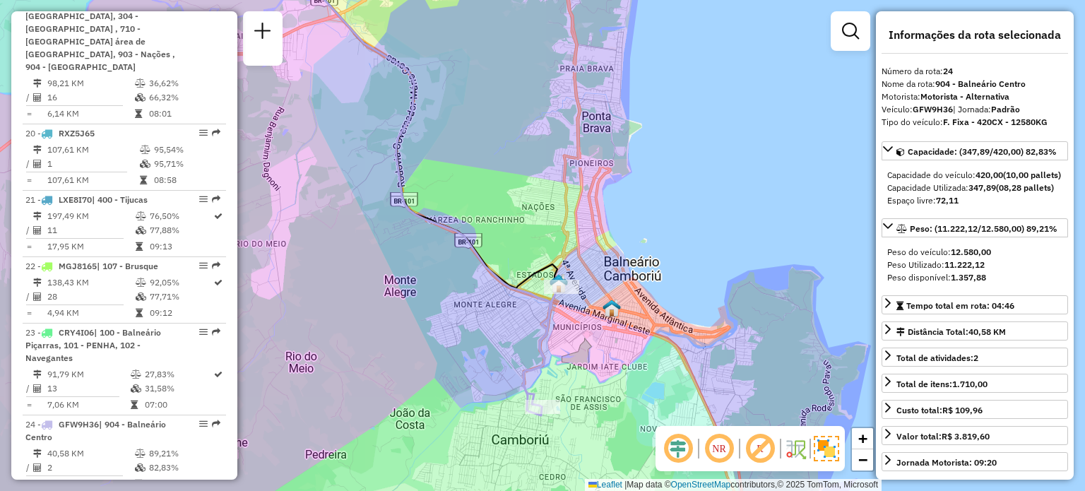
drag, startPoint x: 464, startPoint y: 355, endPoint x: 401, endPoint y: 327, distance: 68.9
click at [401, 327] on div "Janela de atendimento Grade de atendimento Capacidade Transportadoras Veículos …" at bounding box center [542, 245] width 1085 height 491
